Goal: Information Seeking & Learning: Check status

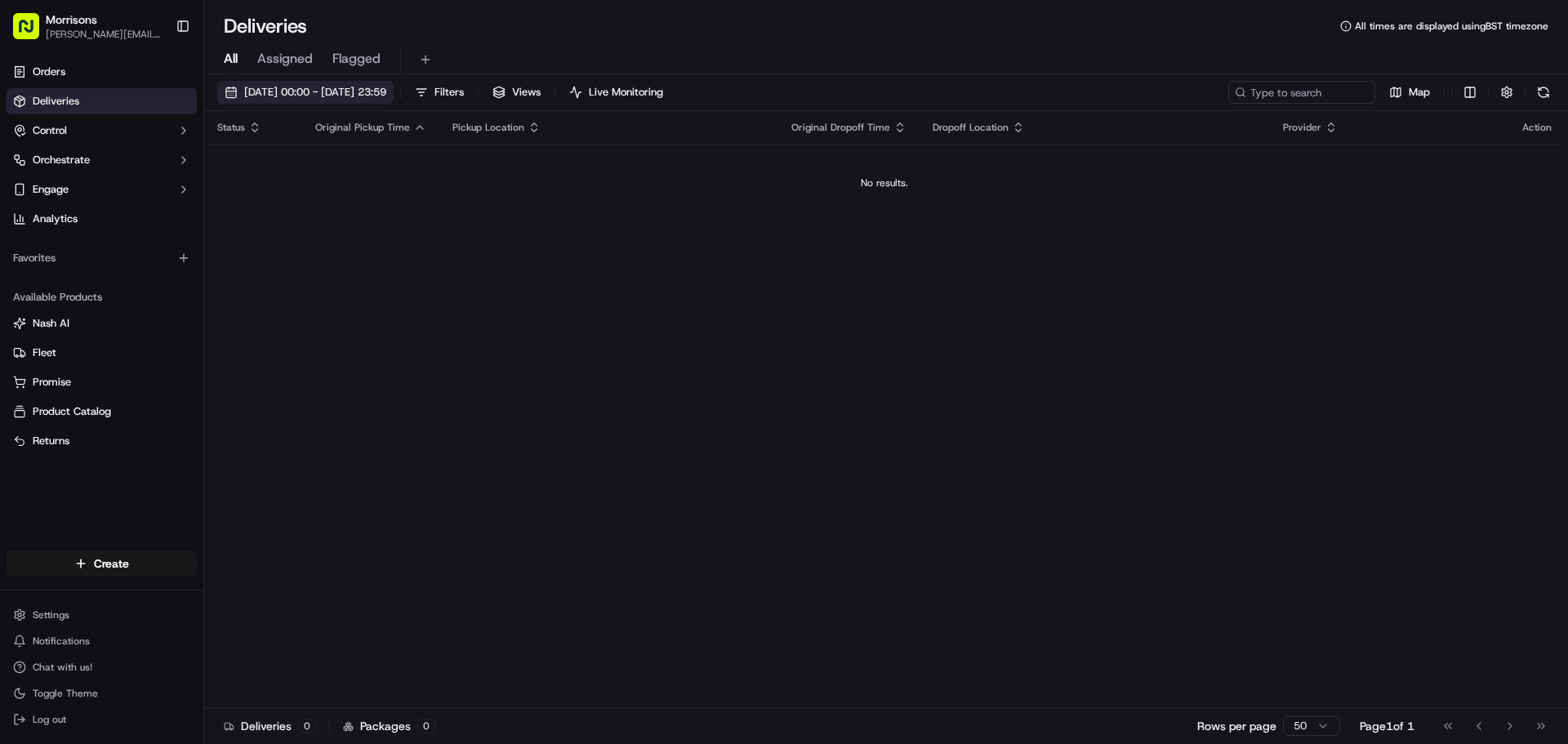
click at [386, 98] on span "[DATE] 00:00 - [DATE] 23:59" at bounding box center [315, 92] width 142 height 14
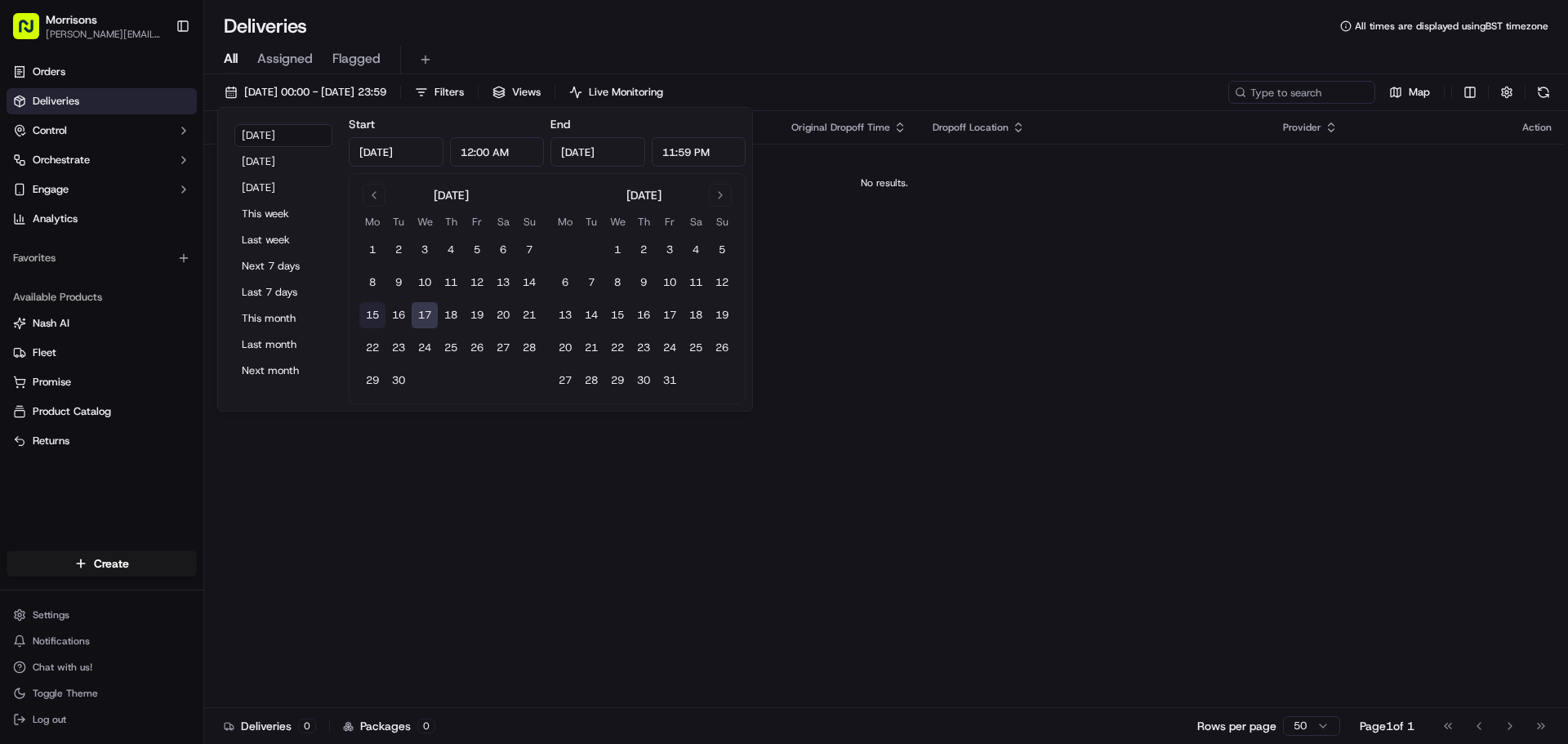
click at [380, 312] on button "15" at bounding box center [372, 314] width 26 height 26
type input "Sep 15, 2025"
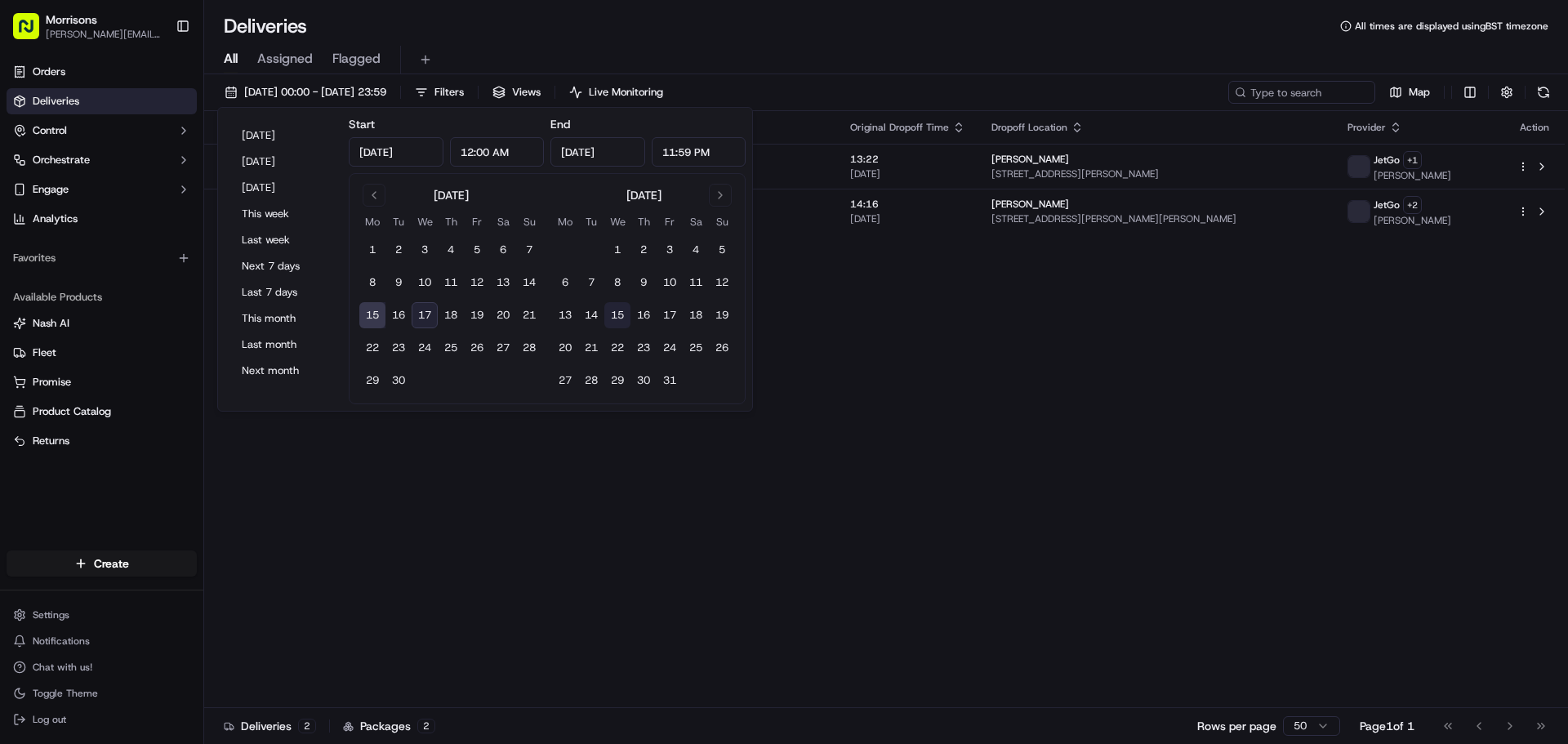
click at [612, 317] on button "15" at bounding box center [617, 314] width 26 height 26
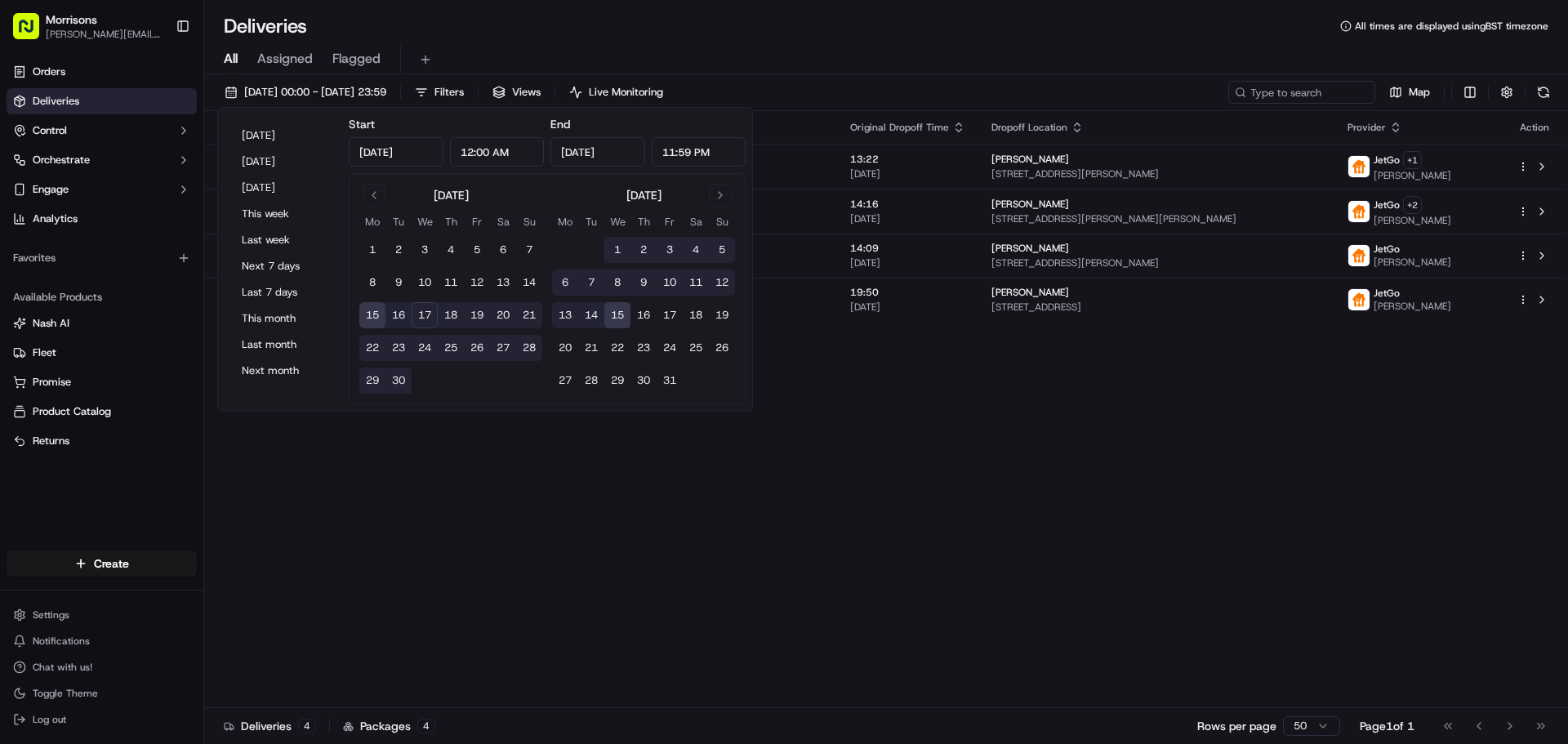
click at [667, 148] on input "11:59 PM" at bounding box center [699, 151] width 95 height 30
click at [595, 148] on input "Oct 15, 2025" at bounding box center [598, 151] width 95 height 30
click at [571, 157] on input "Oct 15, 2025" at bounding box center [598, 151] width 95 height 30
click at [370, 316] on button "15" at bounding box center [372, 314] width 26 height 26
type input "Sep 15, 2025"
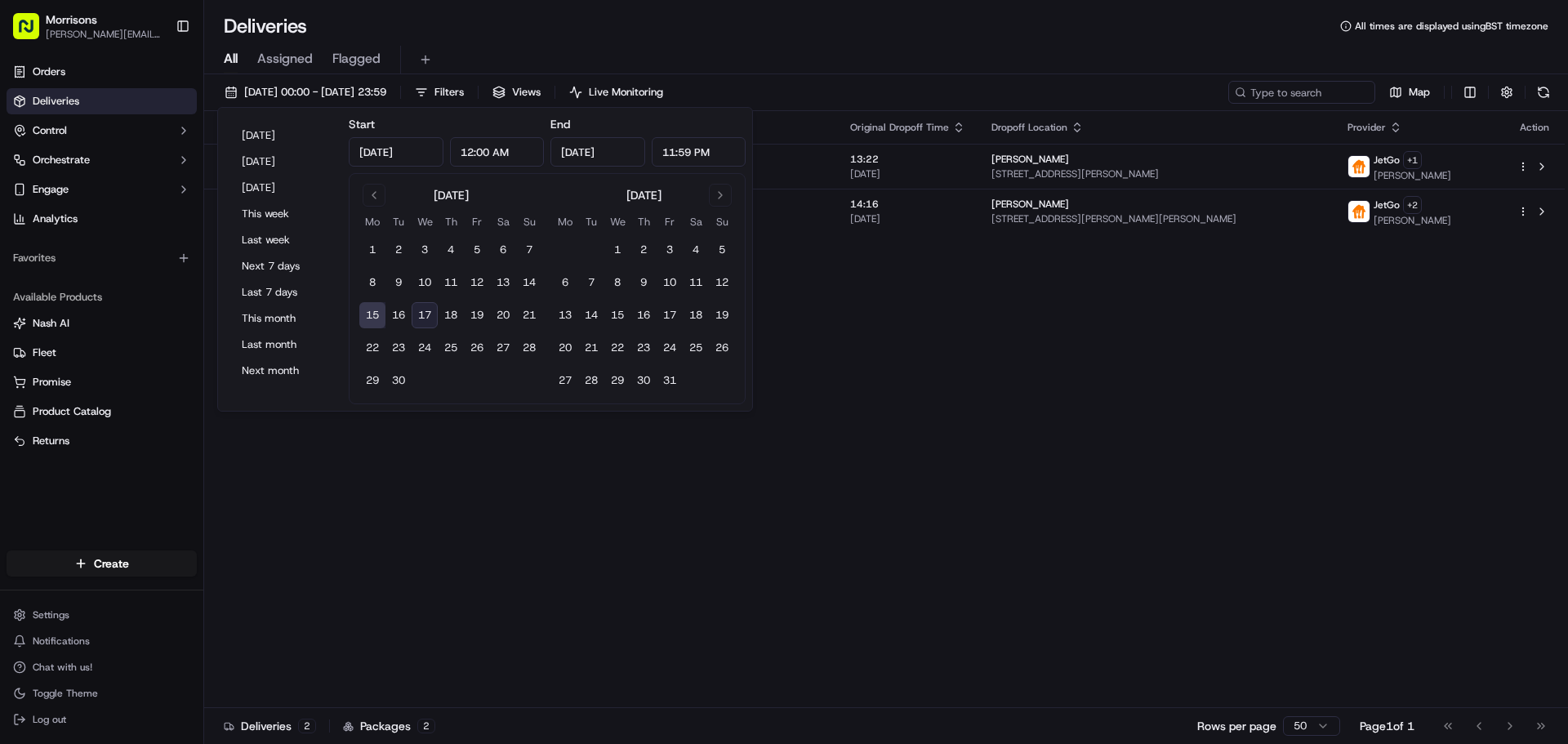
click at [866, 314] on div "Status Original Pickup Time Pickup Location Original Dropoff Time Dropoff Locat…" at bounding box center [885, 409] width 1361 height 597
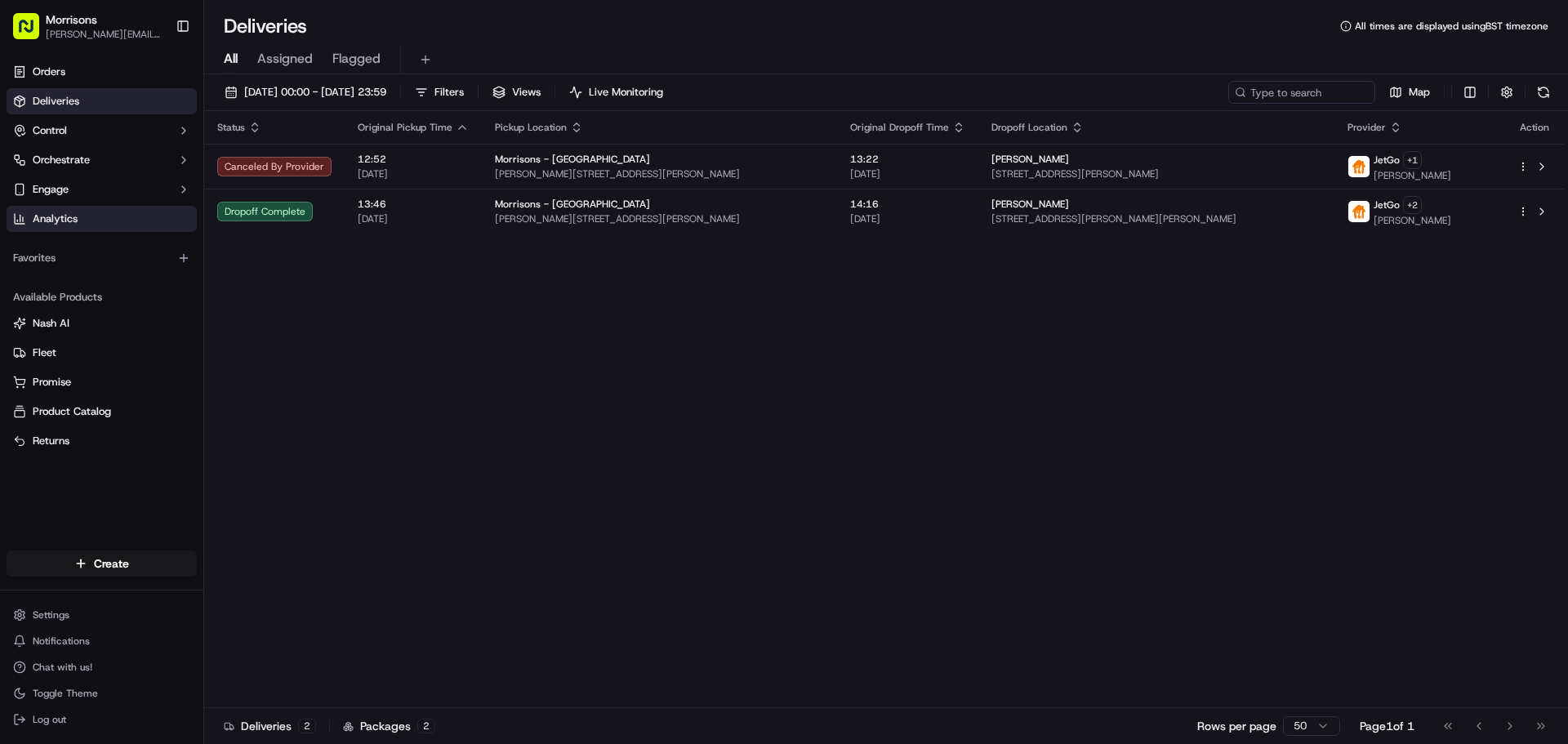
click at [93, 220] on link "Analytics" at bounding box center [101, 218] width 191 height 26
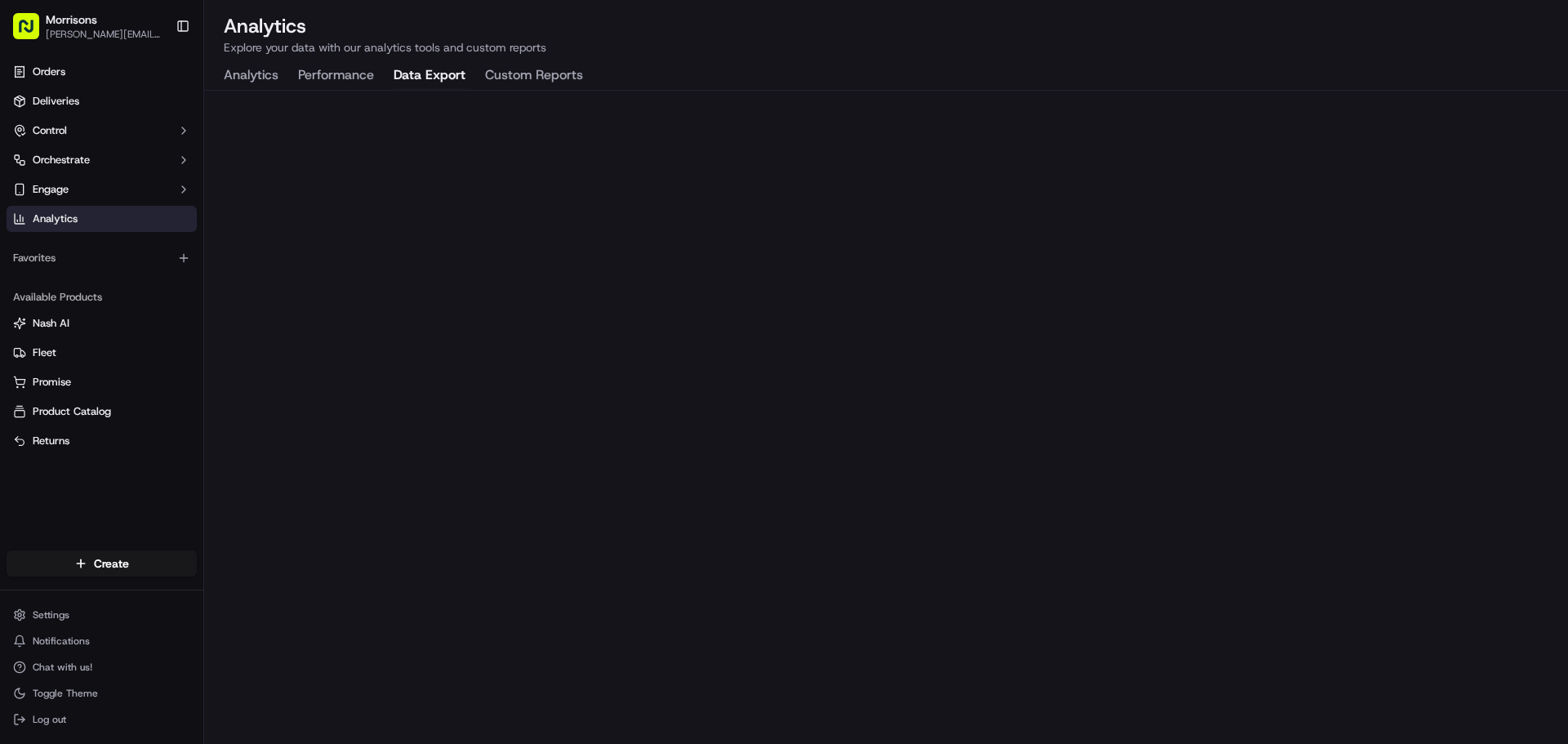
click at [423, 77] on button "Data Export" at bounding box center [430, 75] width 72 height 28
click at [558, 64] on button "Custom Reports" at bounding box center [534, 75] width 98 height 28
click at [404, 73] on button "Data Export" at bounding box center [430, 75] width 72 height 28
click at [552, 73] on button "Custom Reports" at bounding box center [534, 75] width 98 height 28
click at [436, 79] on button "Data Export" at bounding box center [430, 75] width 72 height 28
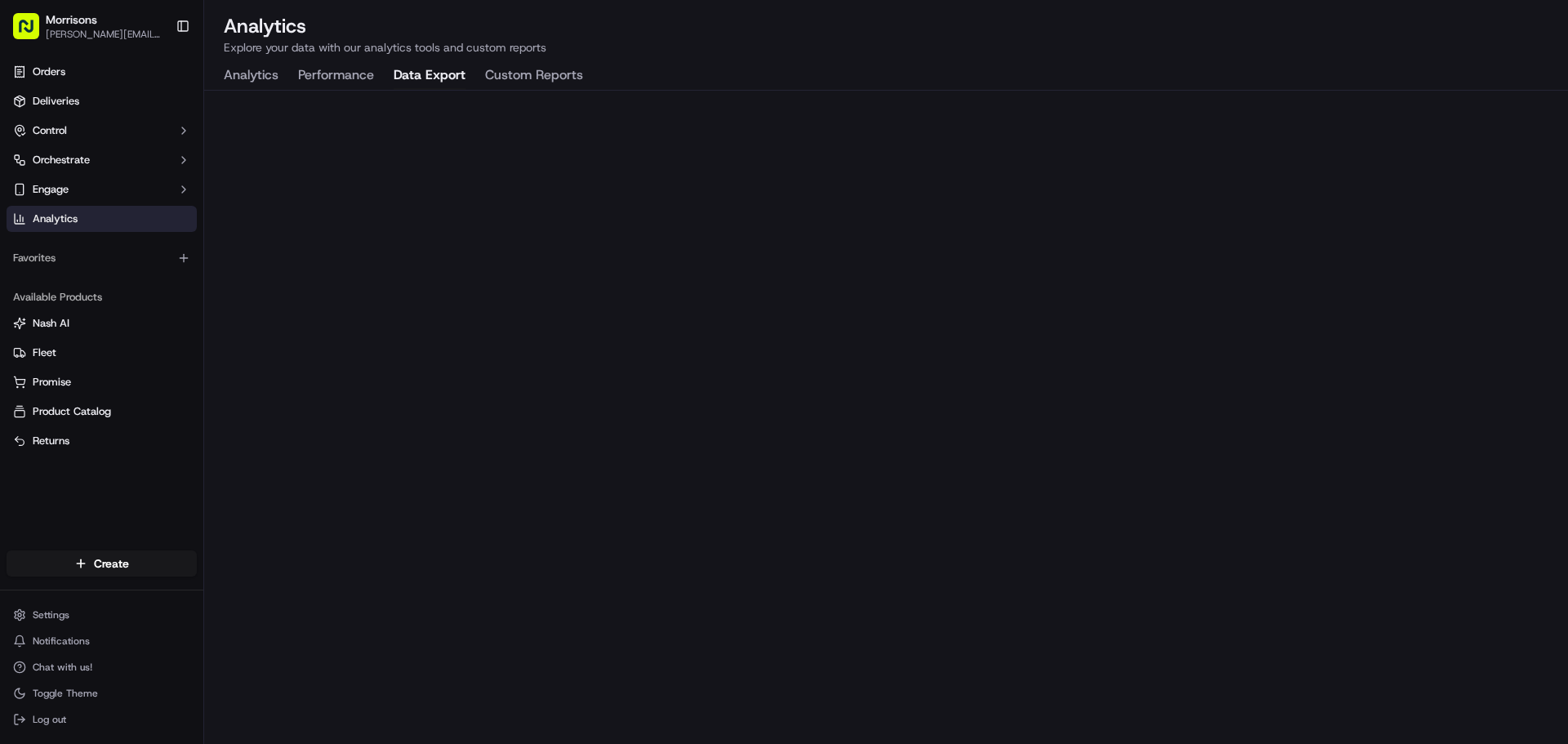
click at [538, 73] on button "Custom Reports" at bounding box center [534, 75] width 98 height 28
click at [423, 83] on button "Data Export" at bounding box center [430, 75] width 72 height 28
click at [374, 82] on button "Performance" at bounding box center [336, 75] width 76 height 28
click at [441, 78] on button "Data Export" at bounding box center [430, 75] width 72 height 28
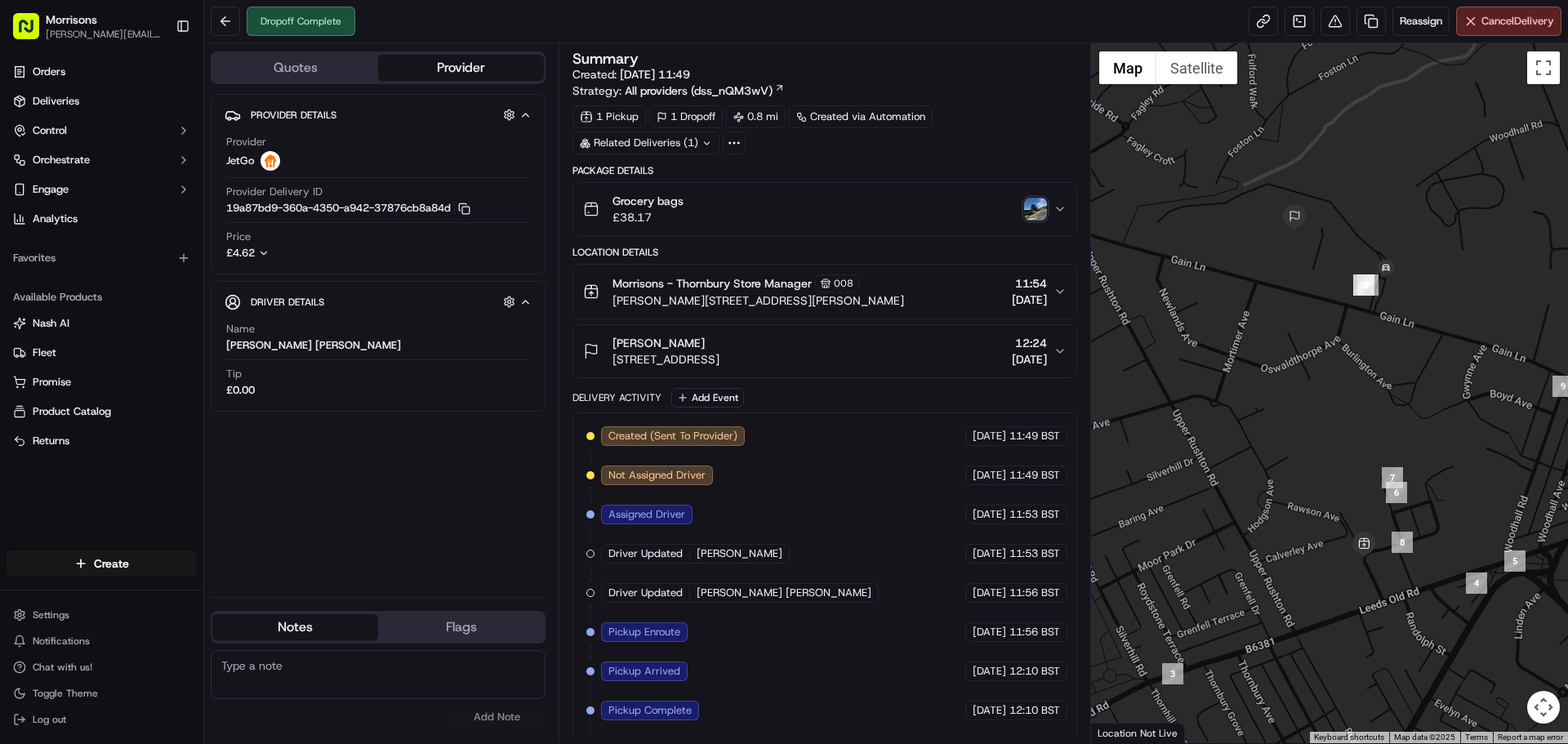
click at [1055, 203] on icon "button" at bounding box center [1060, 209] width 13 height 13
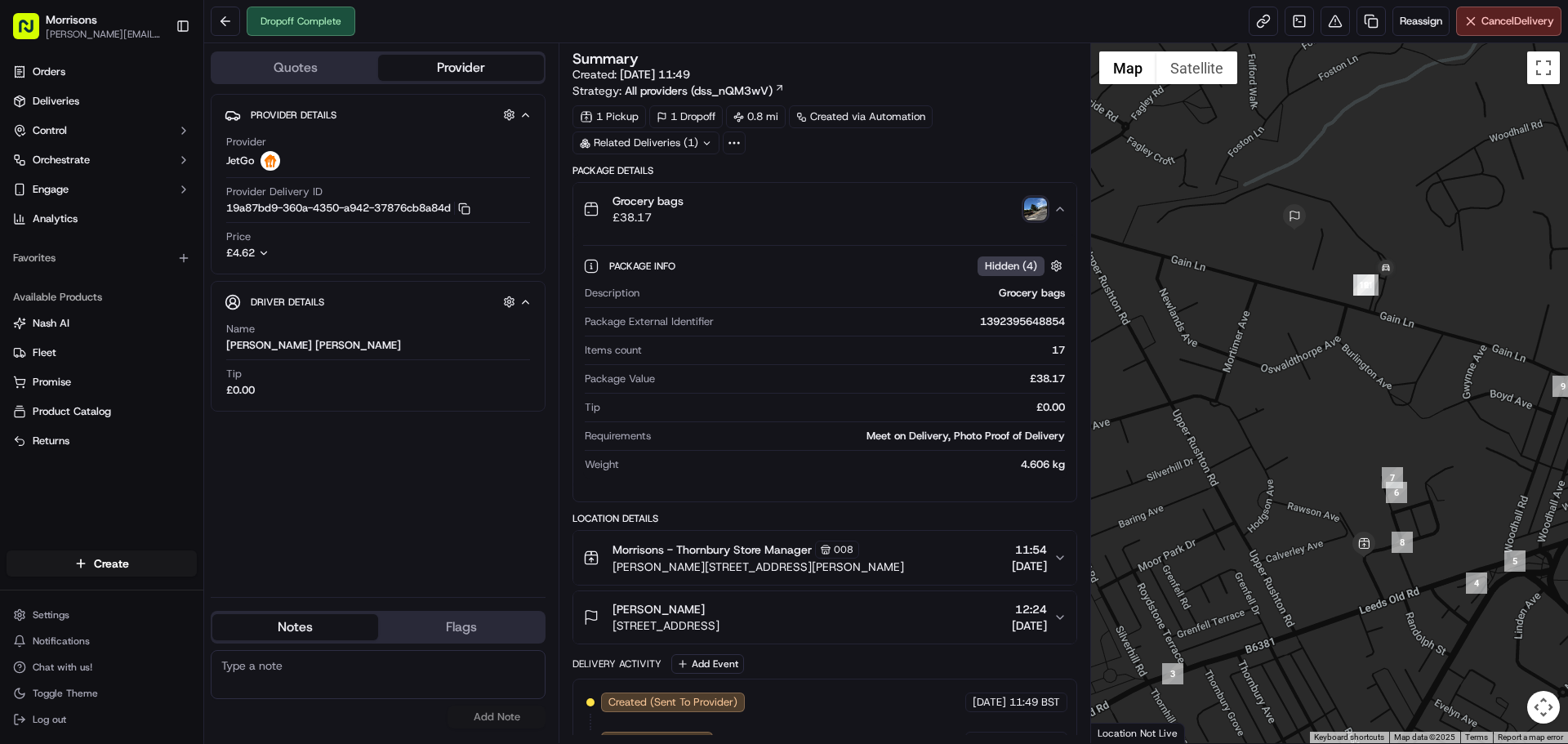
click at [1057, 206] on icon "button" at bounding box center [1060, 209] width 13 height 13
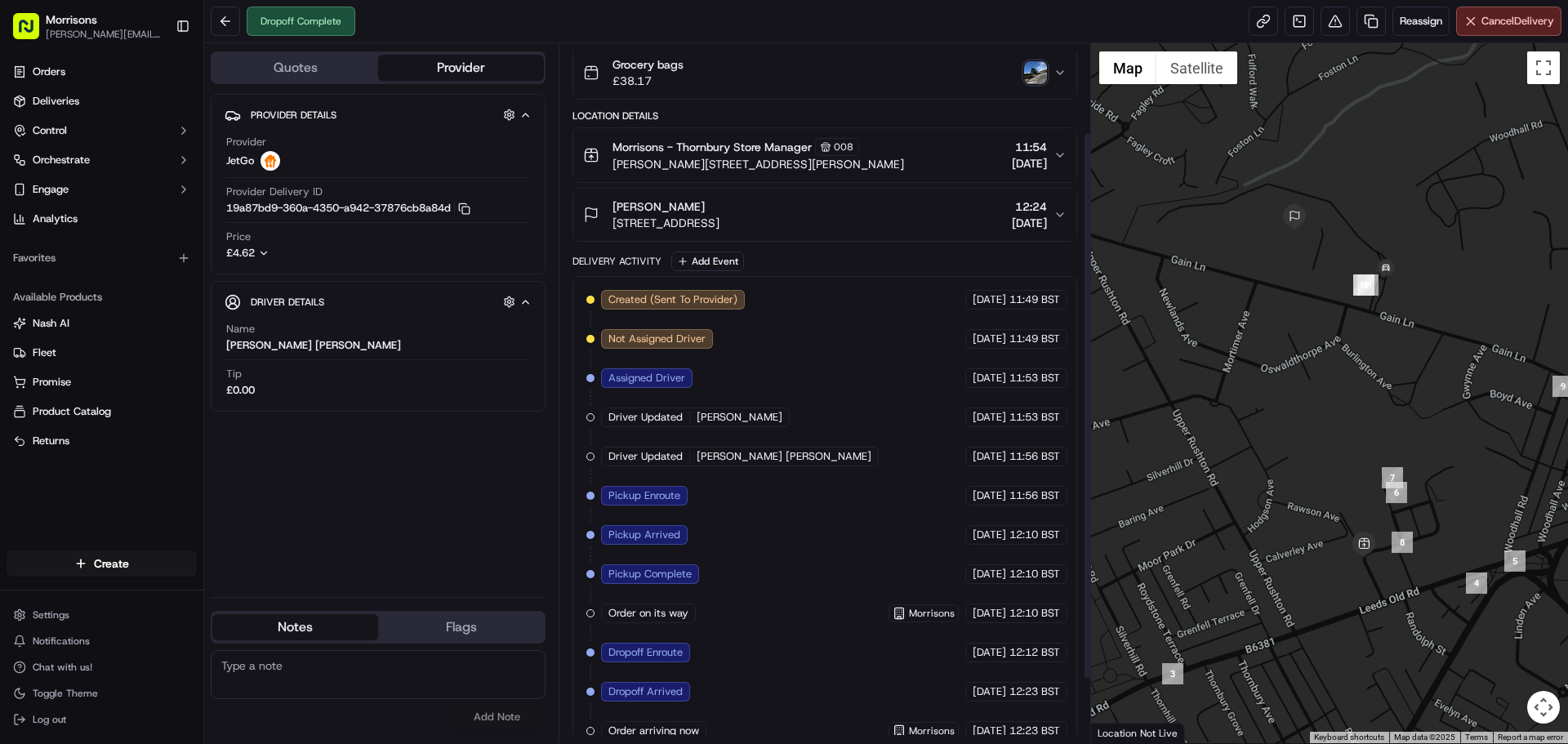
scroll to position [114, 0]
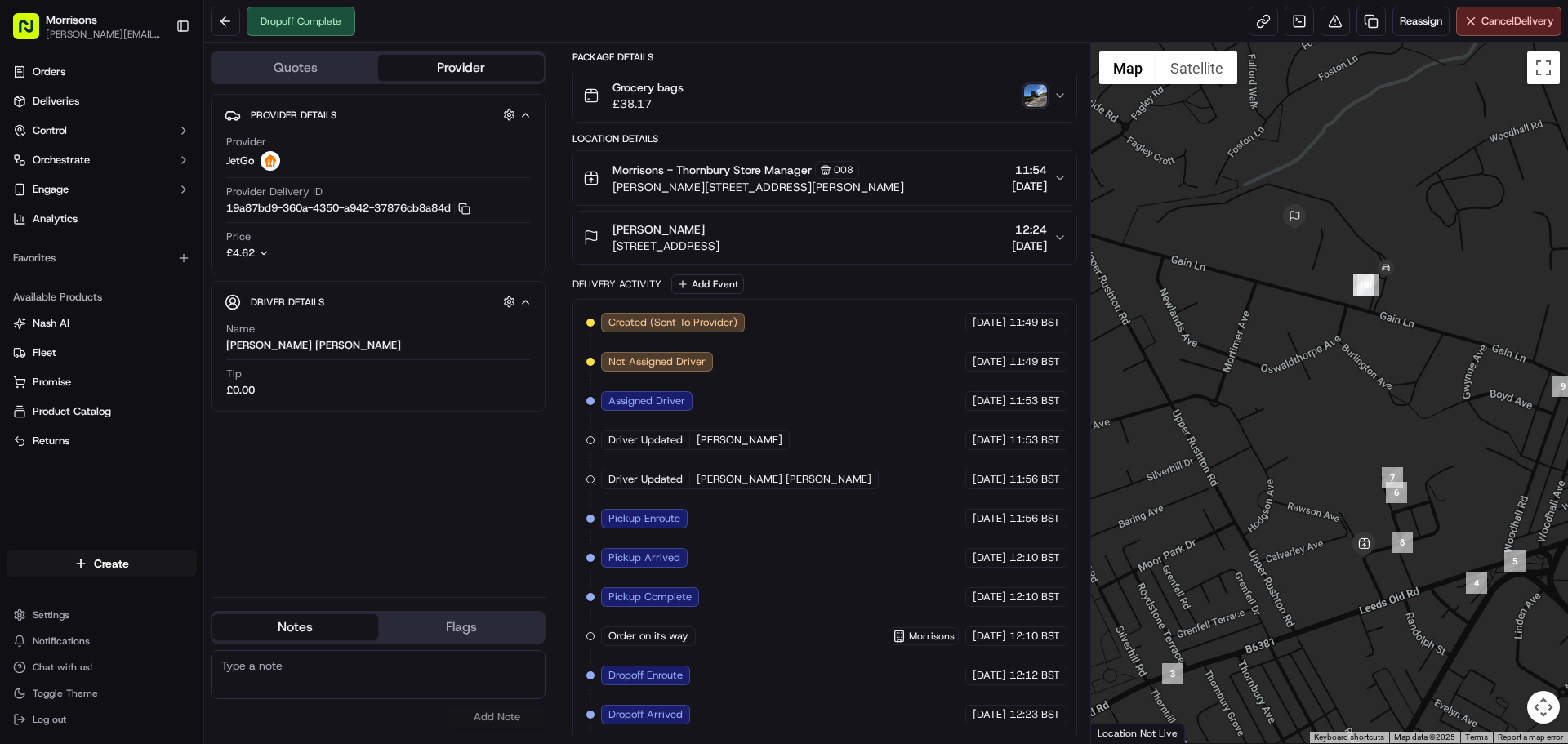
click at [1055, 239] on icon "button" at bounding box center [1060, 237] width 13 height 13
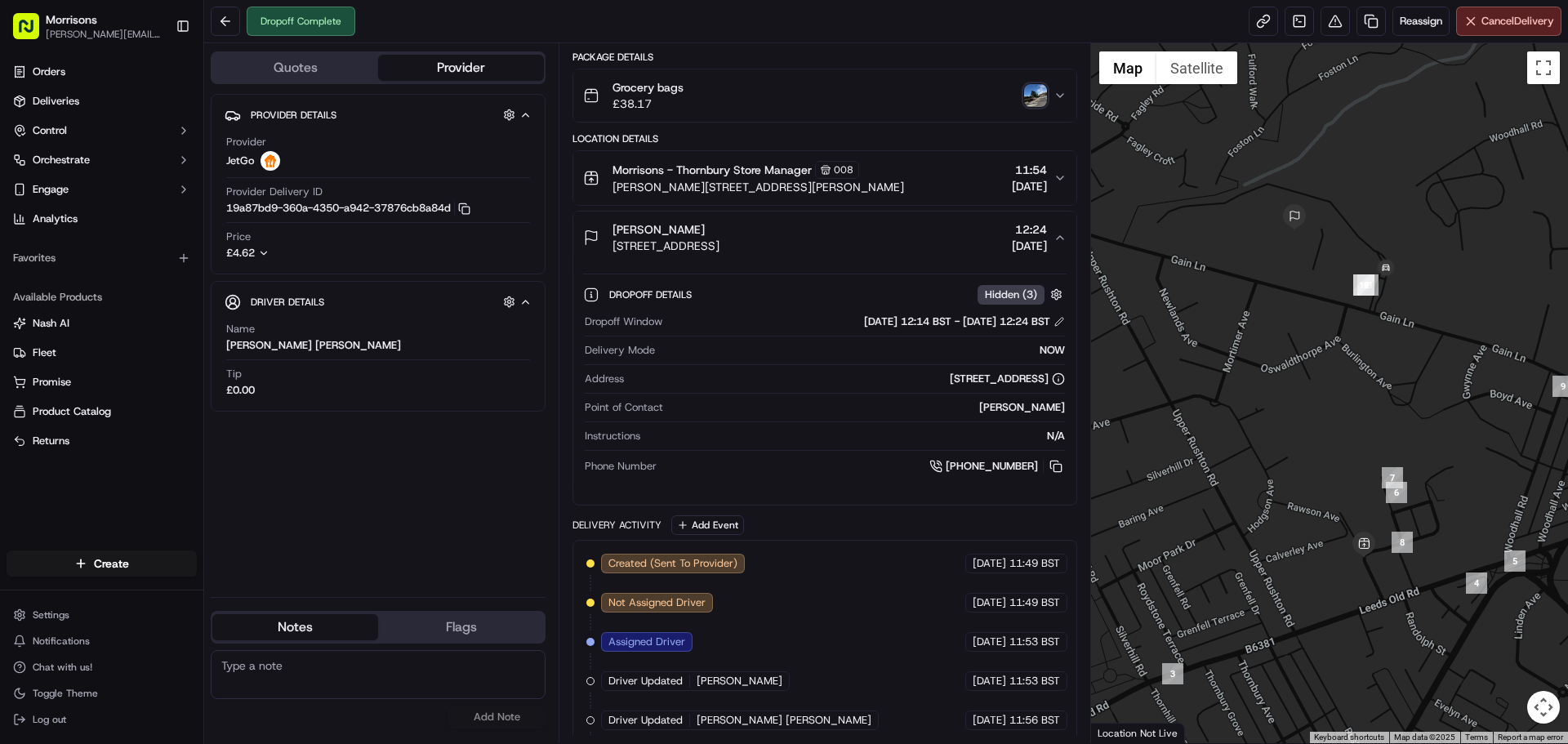
click at [1055, 239] on icon "button" at bounding box center [1060, 237] width 13 height 13
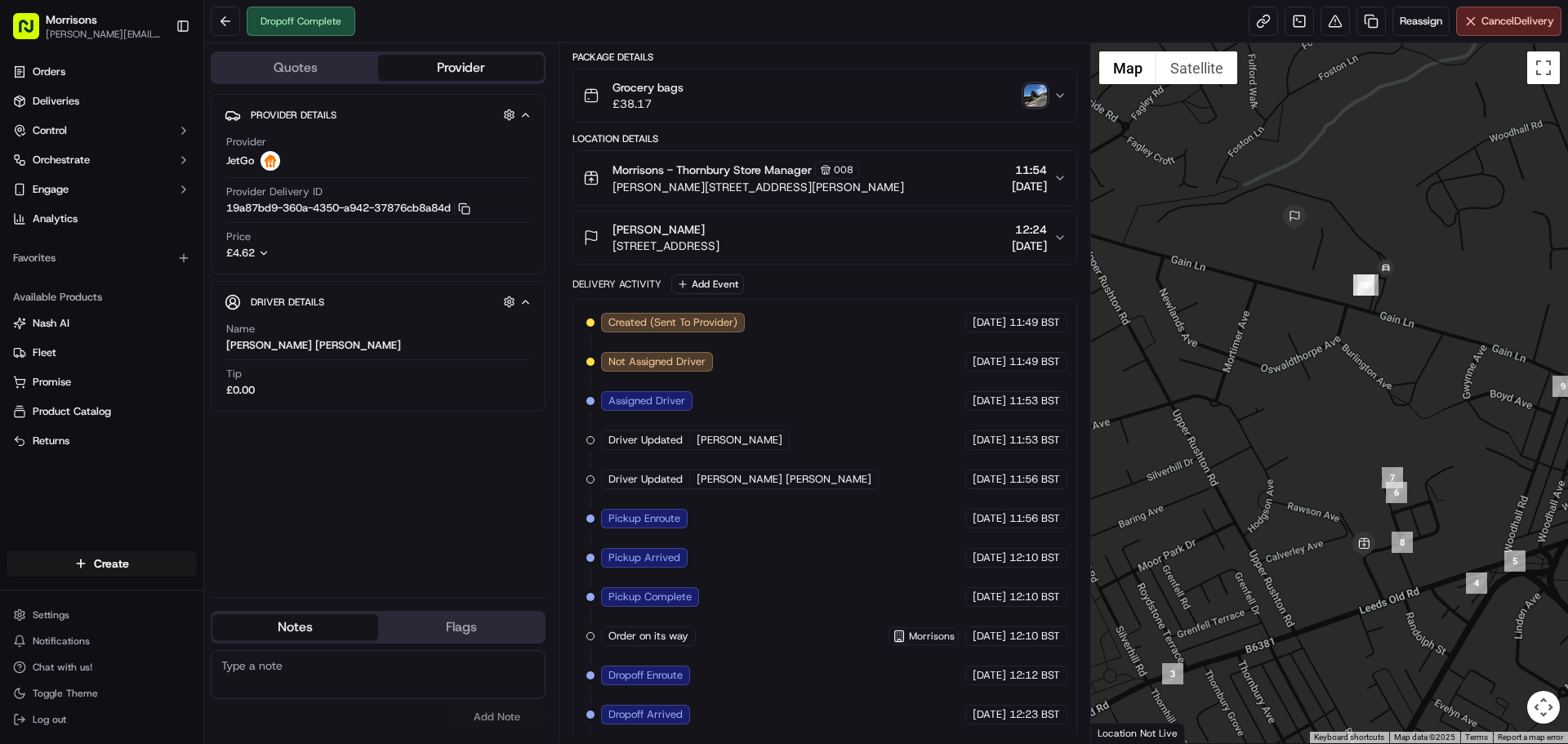
click at [285, 65] on button "Quotes" at bounding box center [295, 67] width 166 height 26
click at [429, 70] on button "Provider" at bounding box center [460, 67] width 166 height 26
click at [216, 21] on button at bounding box center [225, 21] width 30 height 30
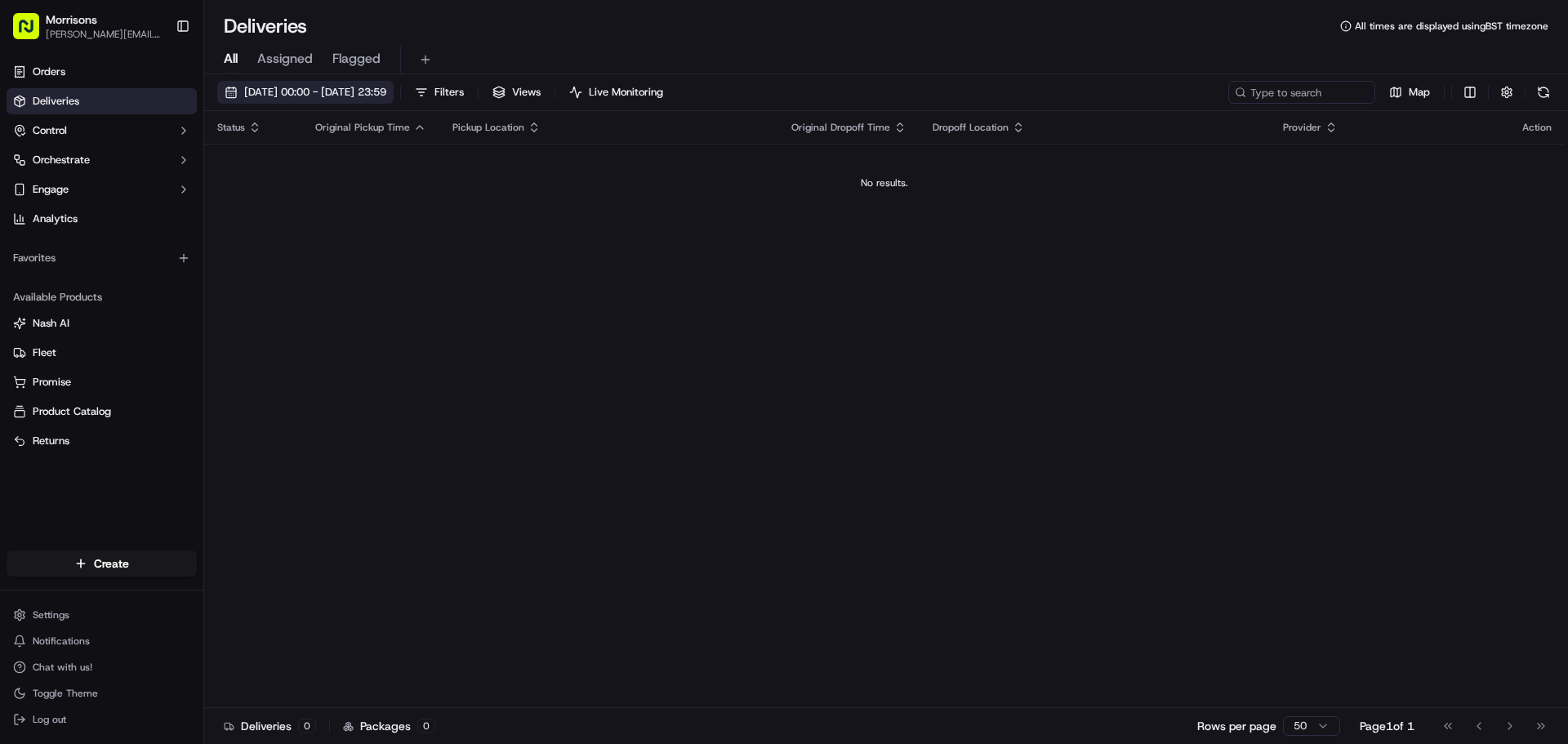
click at [370, 90] on span "[DATE] 00:00 - [DATE] 23:59" at bounding box center [315, 92] width 142 height 14
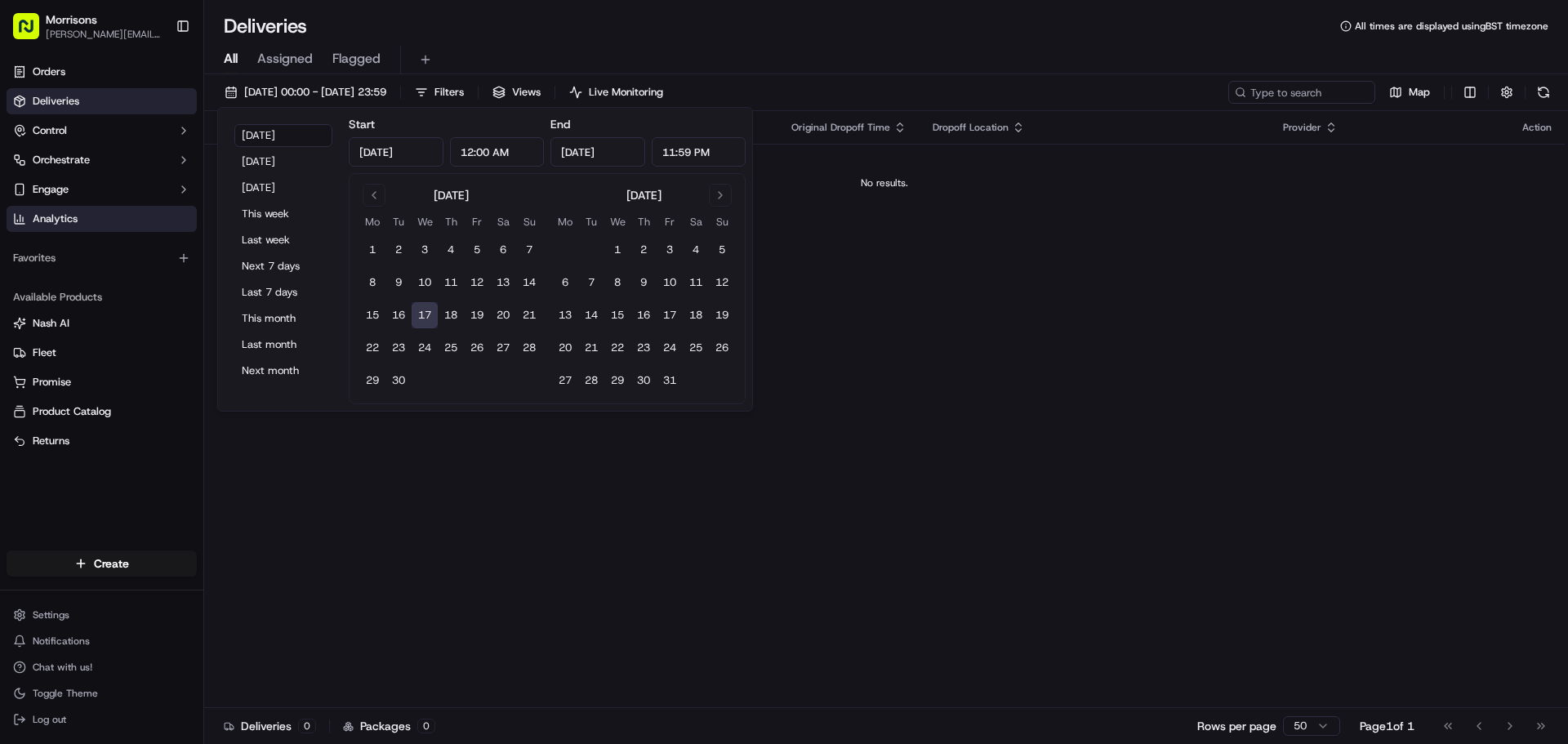
click at [60, 224] on span "Analytics" at bounding box center [55, 218] width 45 height 14
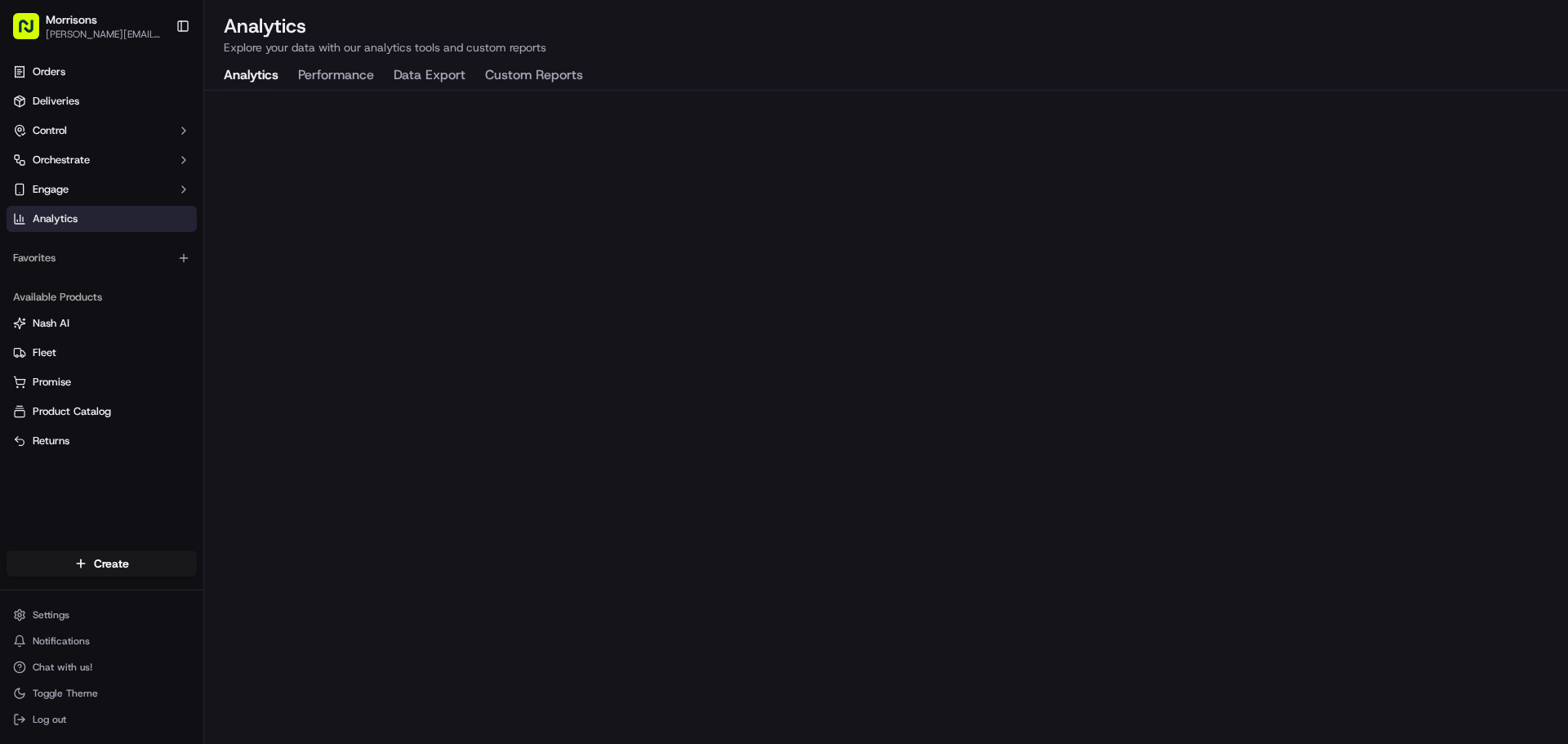
click at [358, 81] on button "Performance" at bounding box center [336, 75] width 76 height 28
click at [453, 68] on button "Data Export" at bounding box center [430, 75] width 72 height 28
click at [571, 82] on button "Custom Reports" at bounding box center [534, 75] width 98 height 28
click at [422, 79] on button "Data Export" at bounding box center [430, 75] width 72 height 28
click at [507, 70] on button "Custom Reports" at bounding box center [534, 75] width 98 height 28
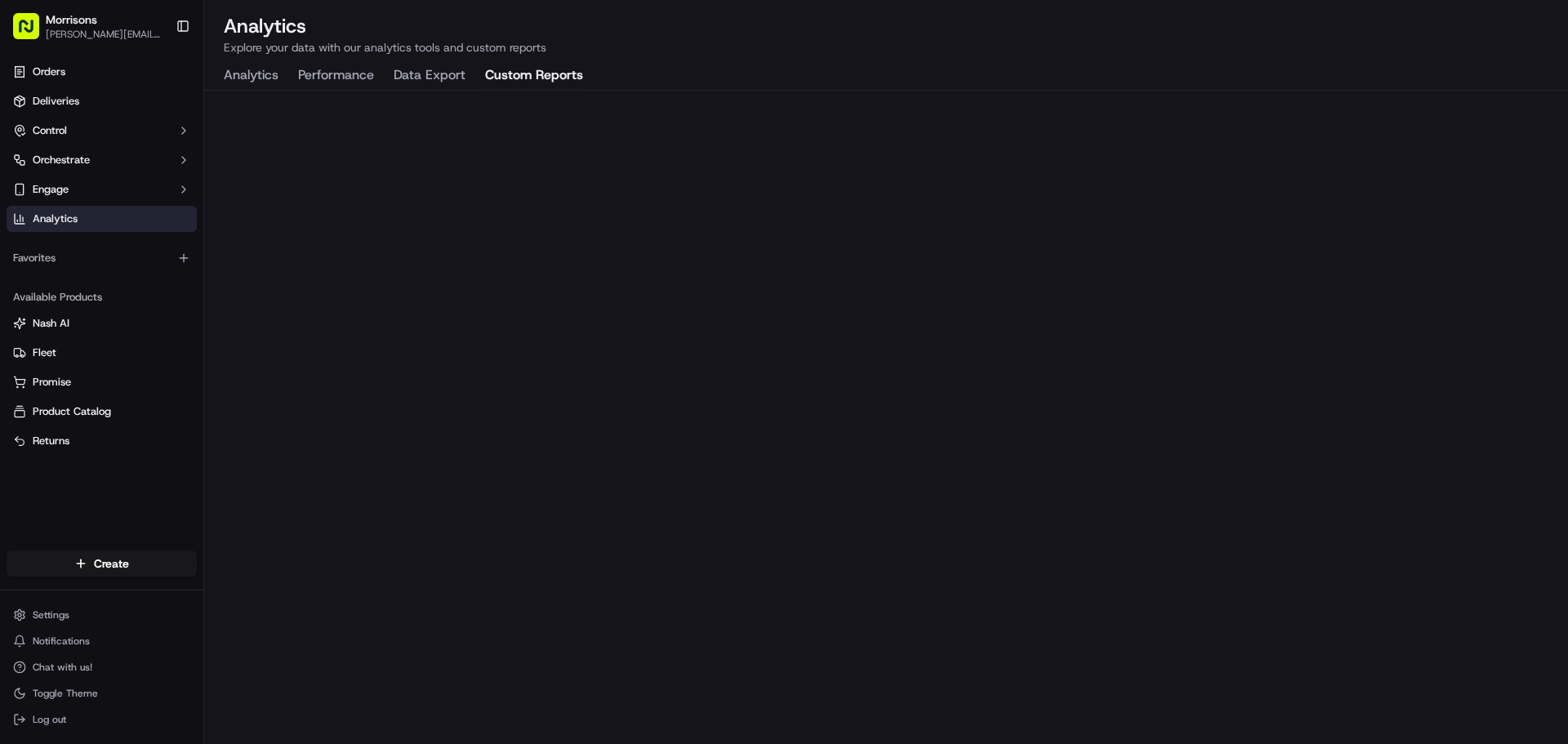
click at [420, 77] on button "Data Export" at bounding box center [430, 75] width 72 height 28
click at [561, 71] on button "Custom Reports" at bounding box center [534, 75] width 98 height 28
click at [142, 179] on button "Engage" at bounding box center [101, 189] width 191 height 26
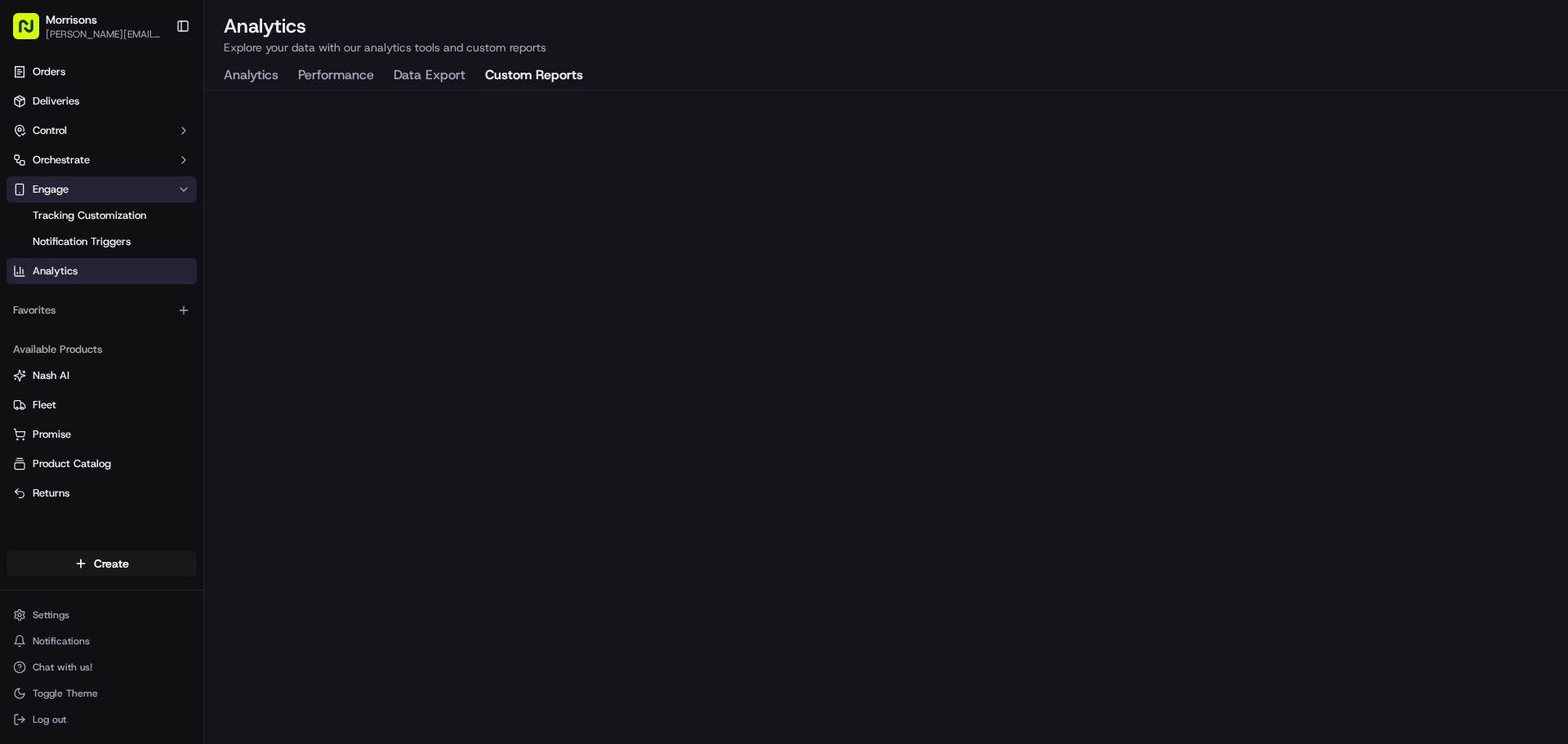
click at [142, 179] on button "Engage" at bounding box center [101, 189] width 191 height 26
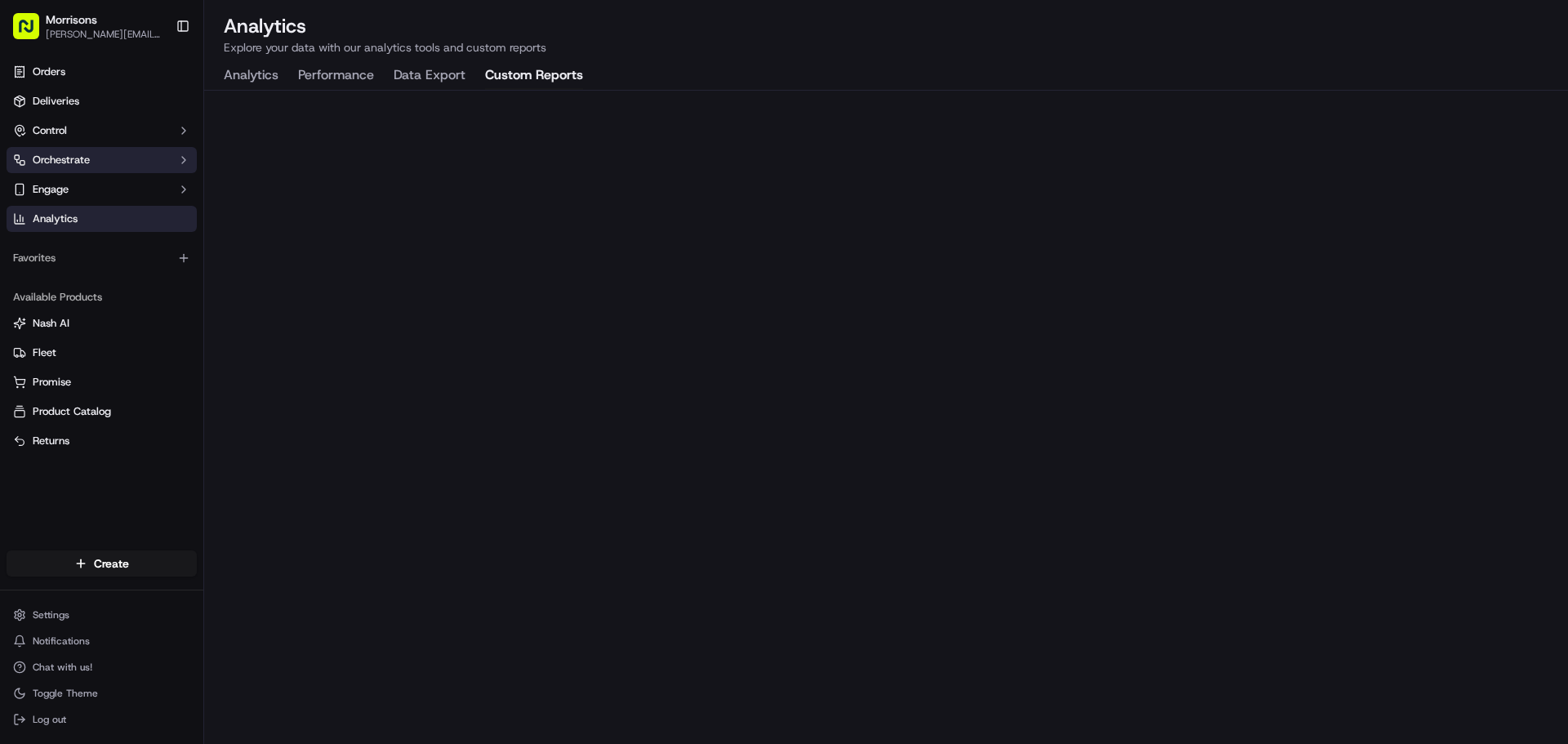
click at [142, 157] on button "Orchestrate" at bounding box center [101, 159] width 191 height 26
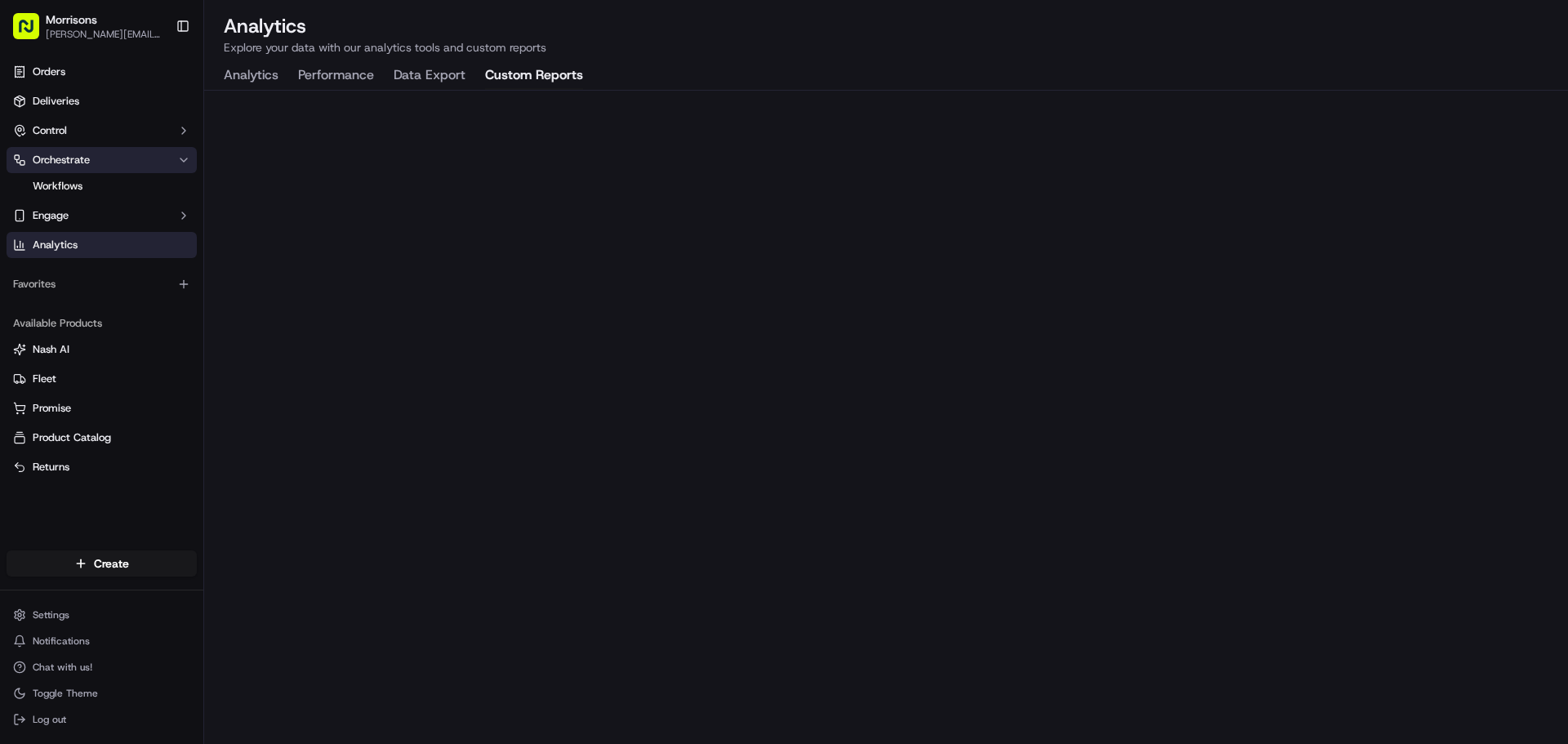
click at [142, 157] on button "Orchestrate" at bounding box center [101, 159] width 191 height 26
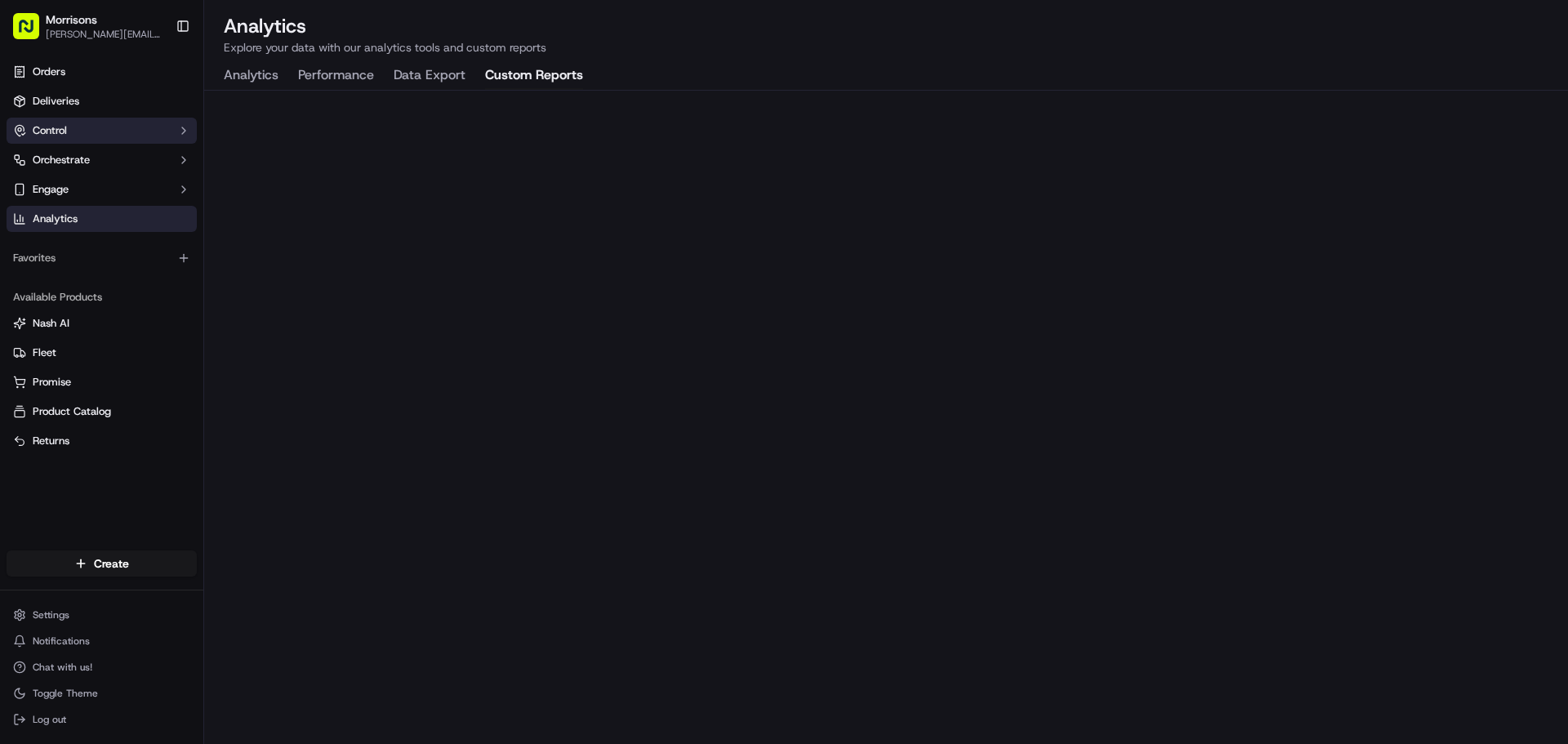
click at [139, 127] on button "Control" at bounding box center [101, 130] width 191 height 26
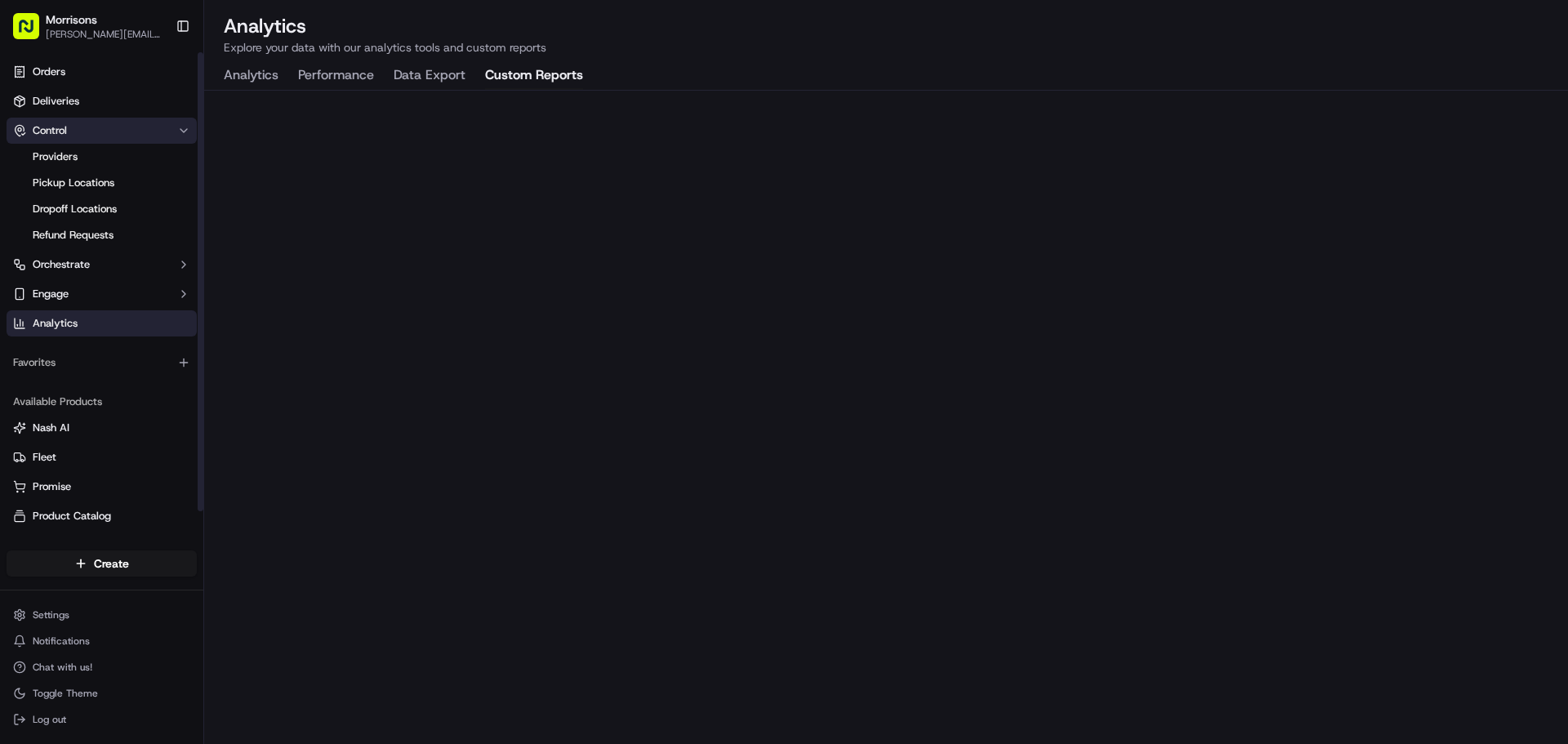
click at [139, 127] on button "Control" at bounding box center [101, 130] width 191 height 26
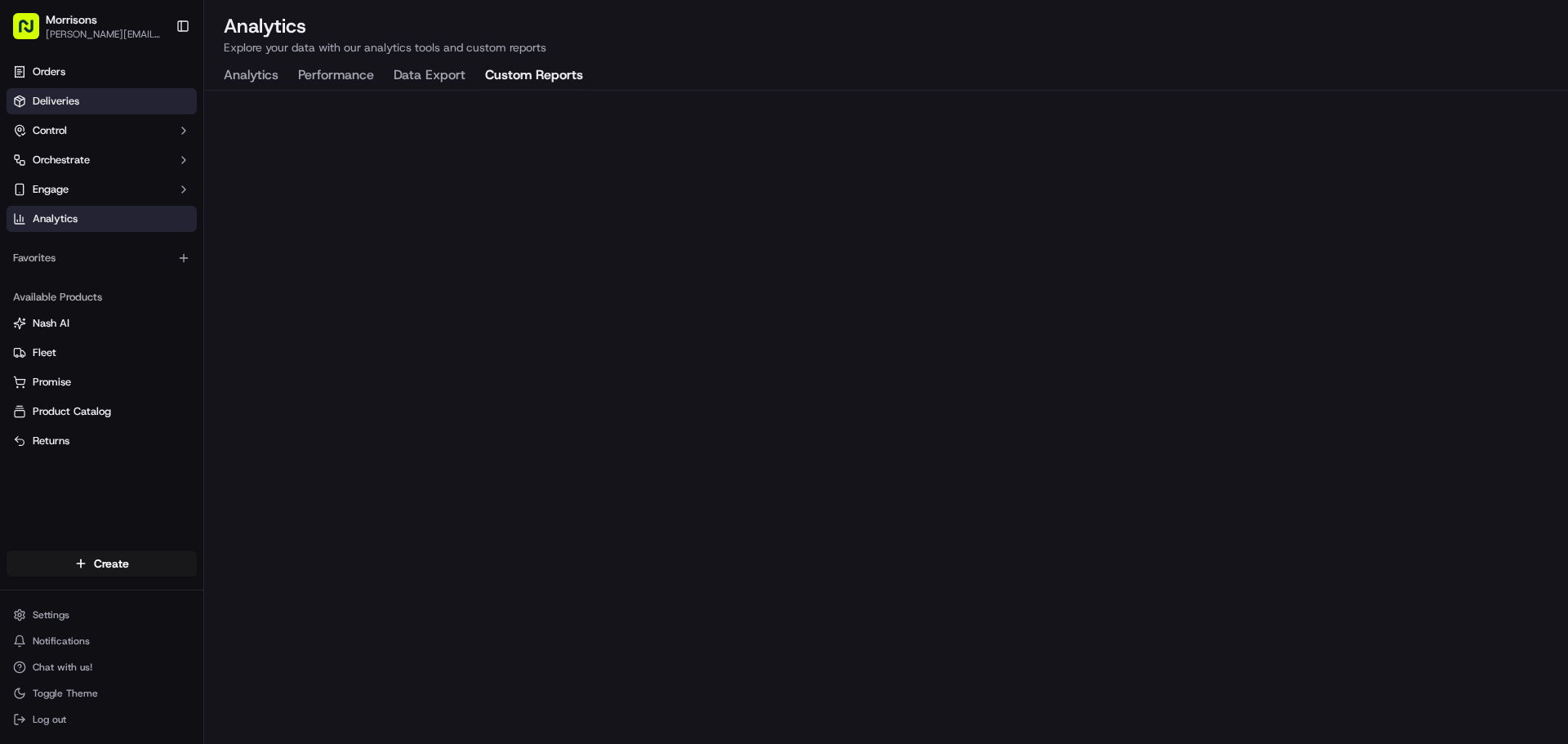
click at [134, 100] on link "Deliveries" at bounding box center [101, 101] width 191 height 26
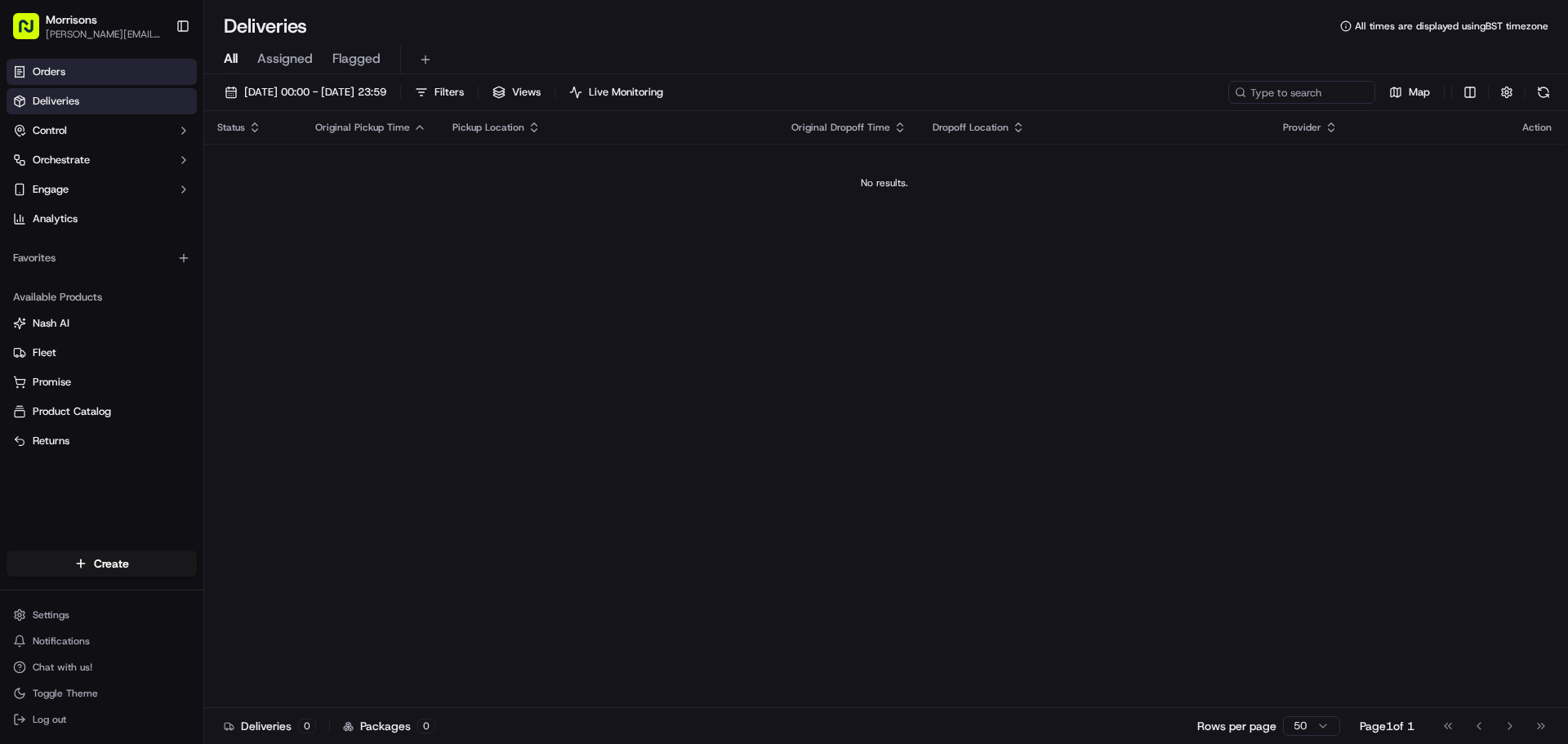
click at [130, 77] on link "Orders" at bounding box center [101, 72] width 191 height 26
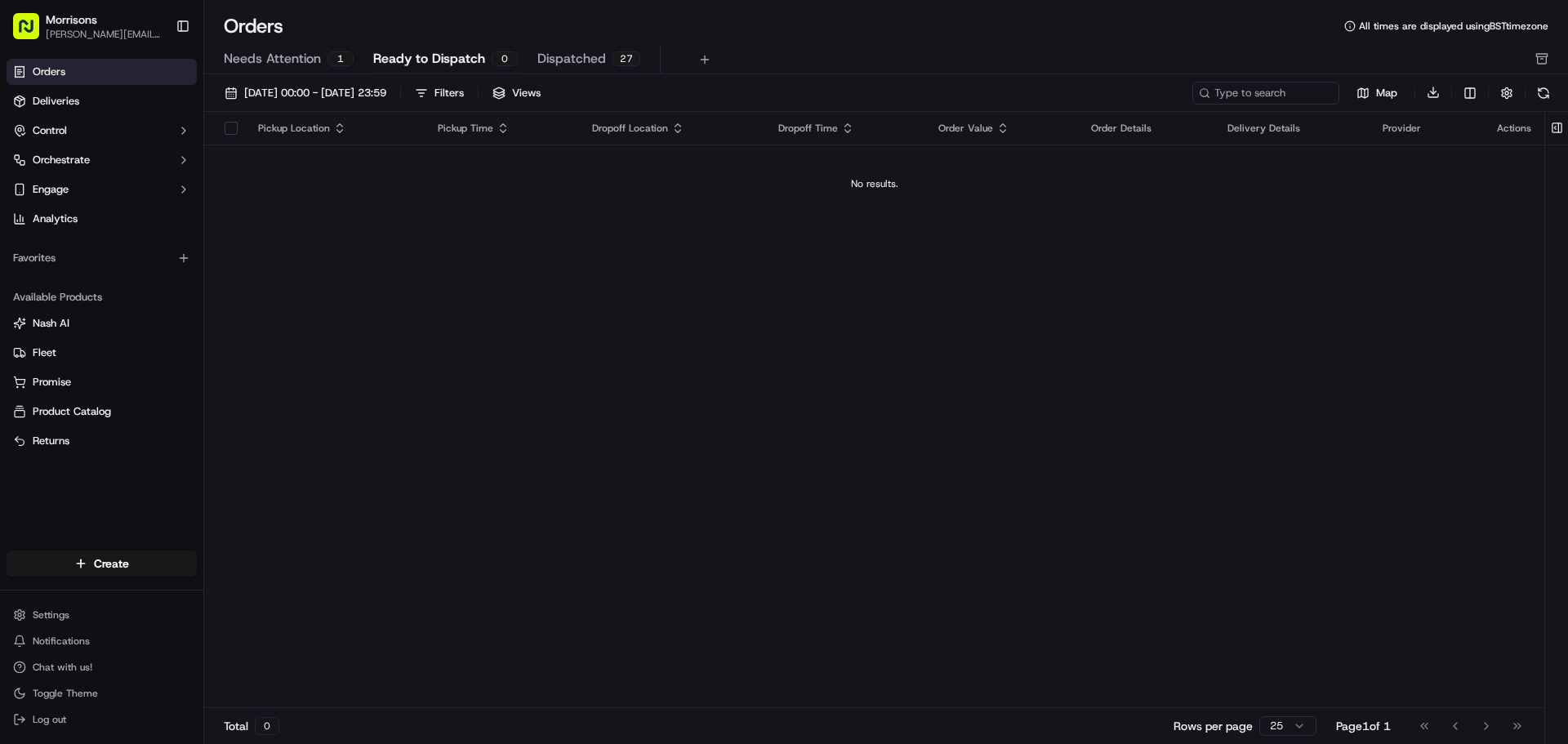
click at [427, 54] on span "Ready to Dispatch" at bounding box center [429, 59] width 112 height 20
click at [293, 53] on span "Needs Attention" at bounding box center [272, 59] width 98 height 20
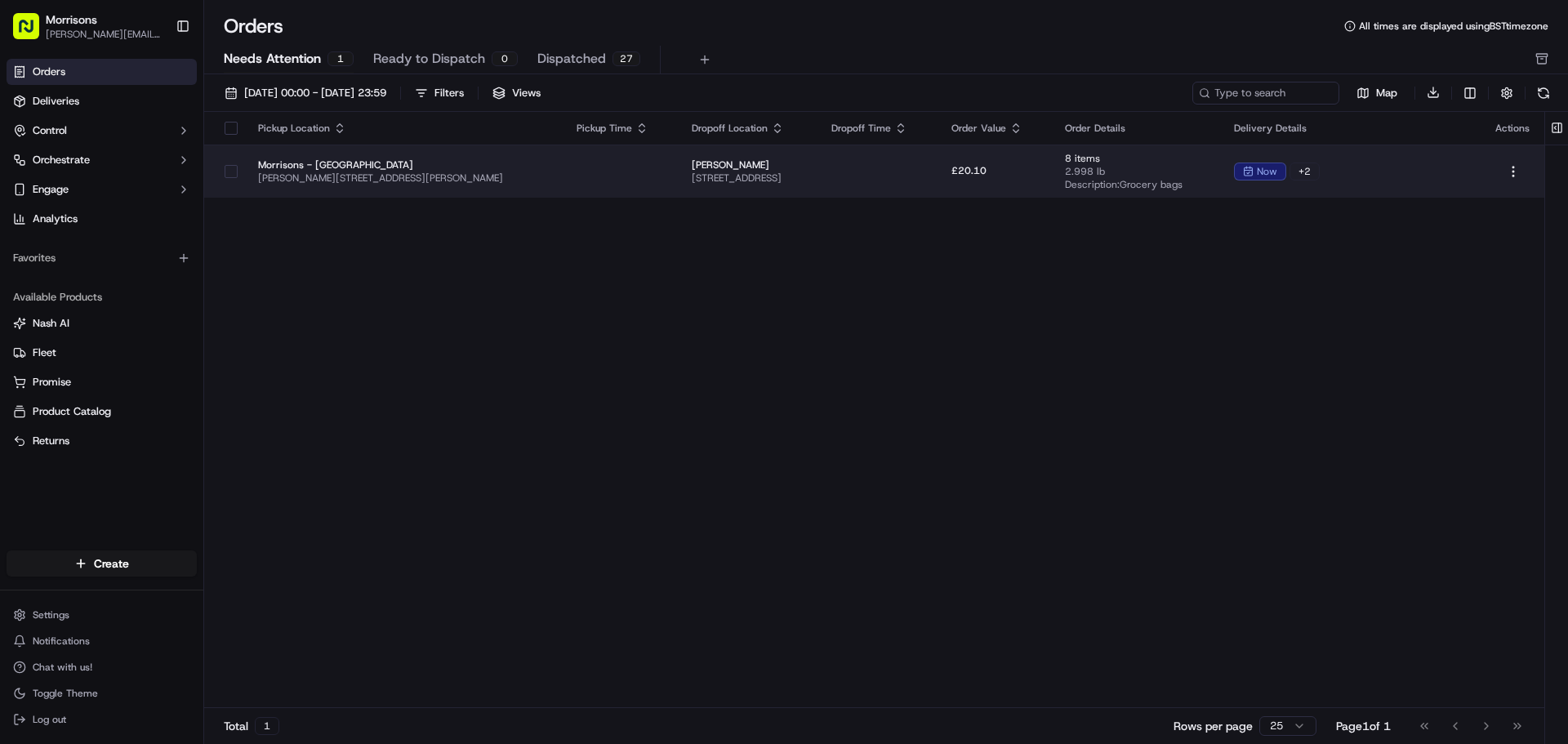
click at [563, 168] on td at bounding box center [621, 170] width 116 height 53
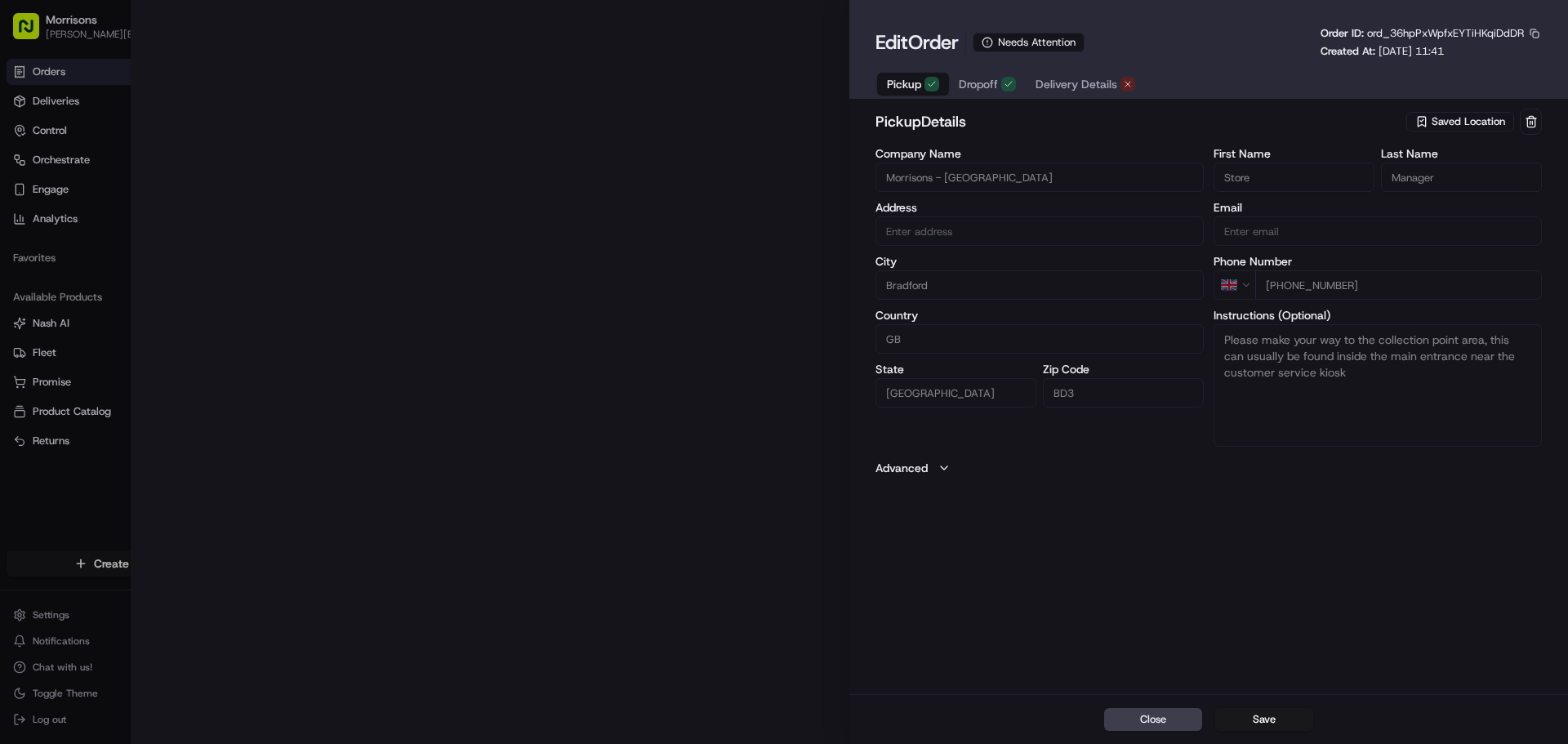
type input "[PERSON_NAME][STREET_ADDRESS][PERSON_NAME]"
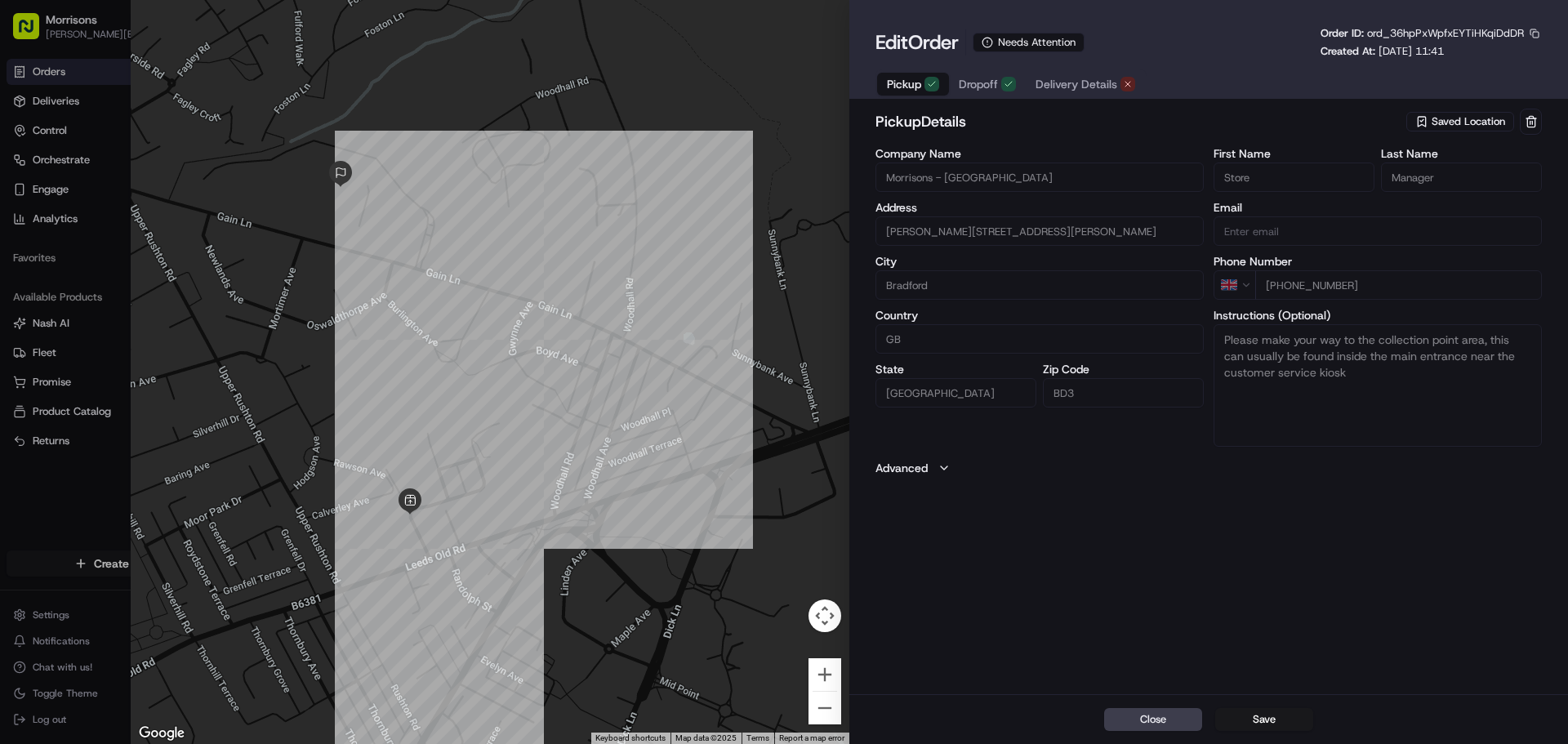
type input "+1"
click at [91, 32] on div at bounding box center [784, 372] width 1568 height 744
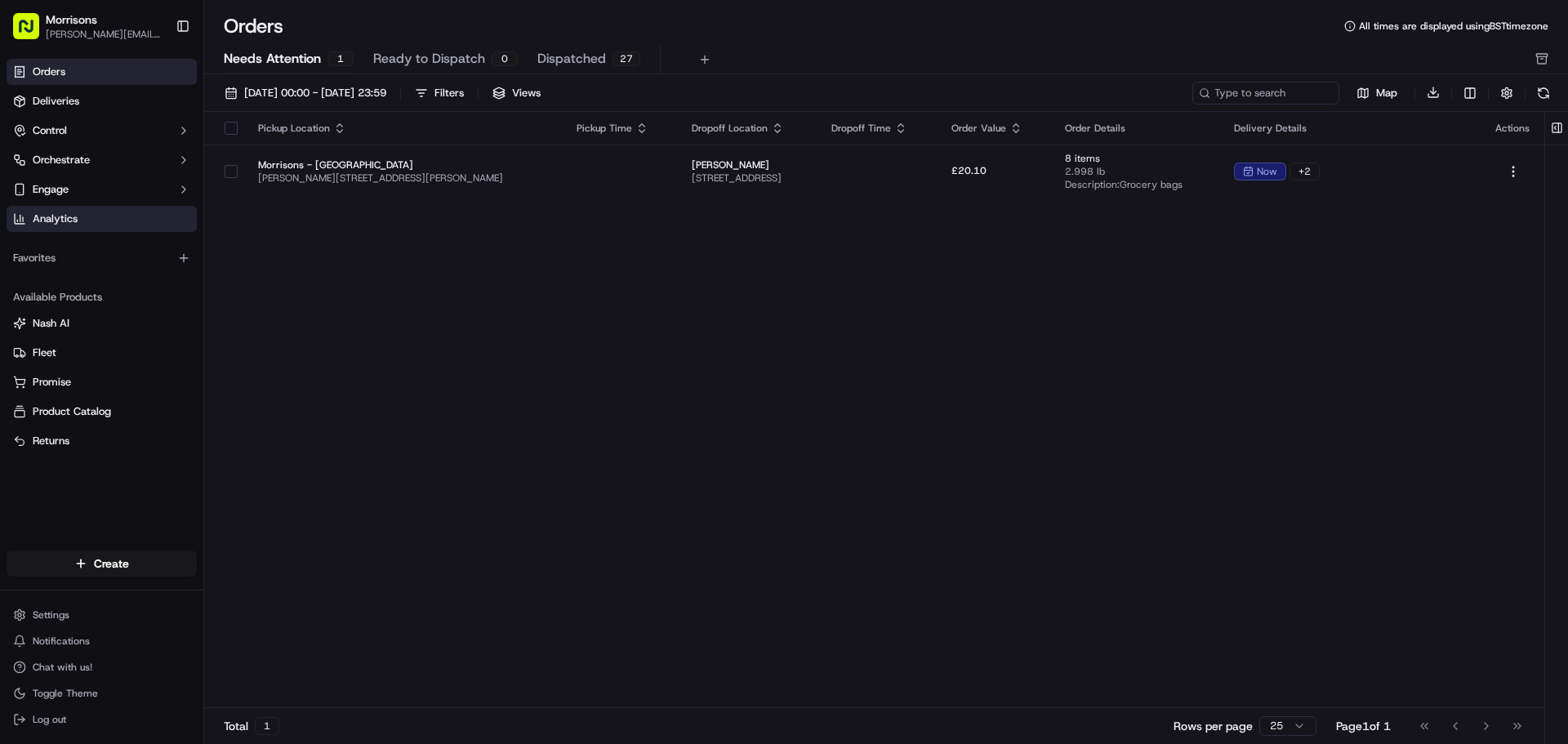
click at [79, 216] on link "Analytics" at bounding box center [101, 218] width 191 height 26
